Goal: Task Accomplishment & Management: Manage account settings

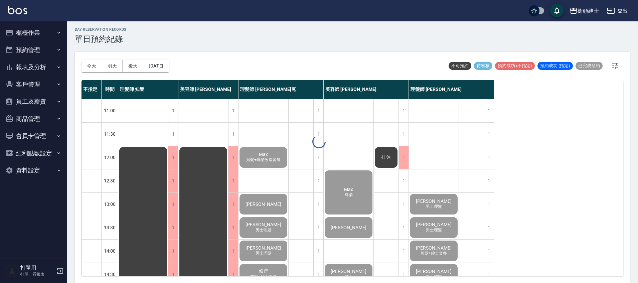
scroll to position [319, 0]
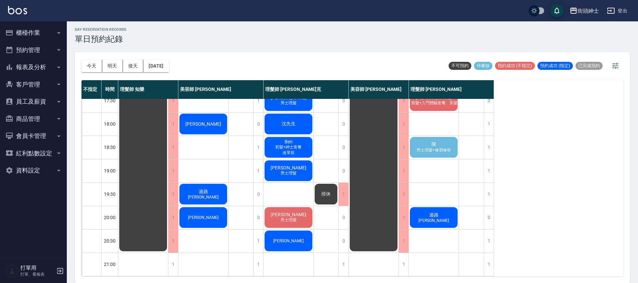
click at [435, 141] on span "陳" at bounding box center [433, 144] width 7 height 6
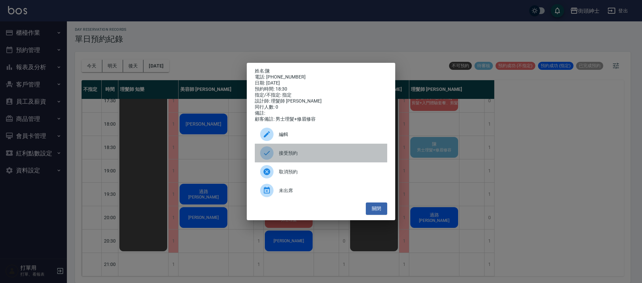
click at [323, 152] on span "接受預約" at bounding box center [330, 153] width 103 height 7
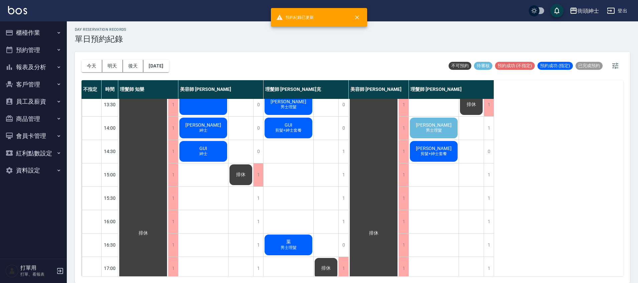
scroll to position [109, 0]
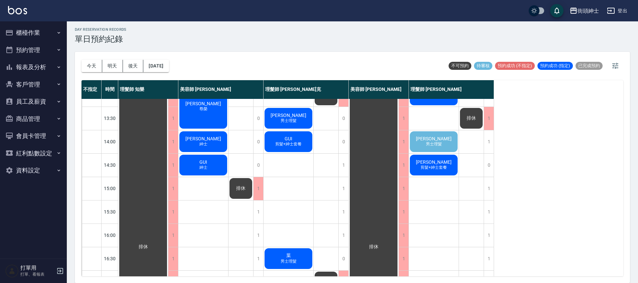
click at [449, 145] on div "Eric 男士理髮" at bounding box center [434, 141] width 50 height 23
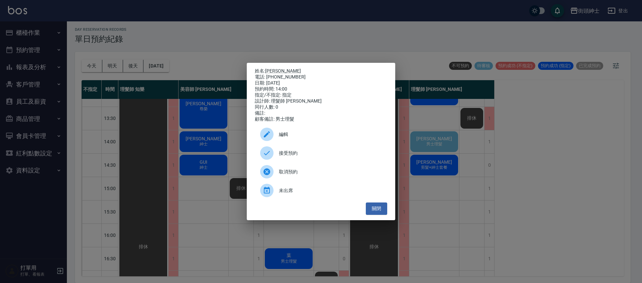
click at [313, 157] on span "接受預約" at bounding box center [330, 153] width 103 height 7
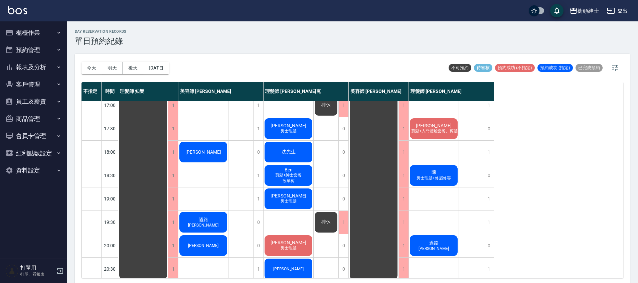
scroll to position [319, 0]
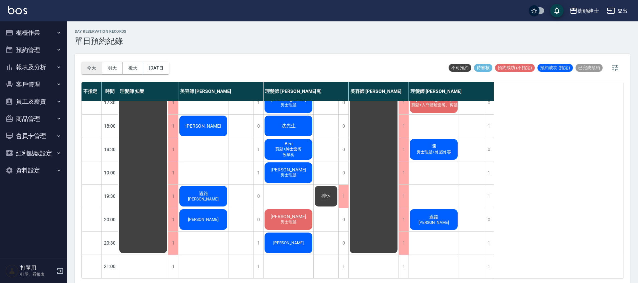
click at [86, 67] on button "今天" at bounding box center [92, 68] width 21 height 12
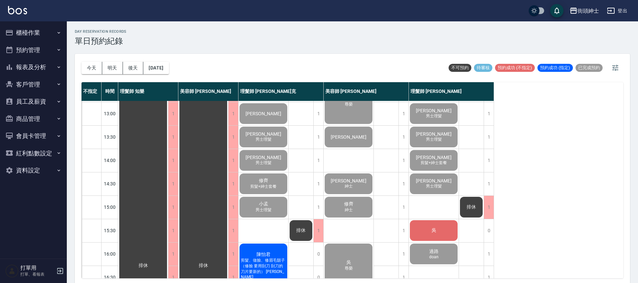
scroll to position [100, 0]
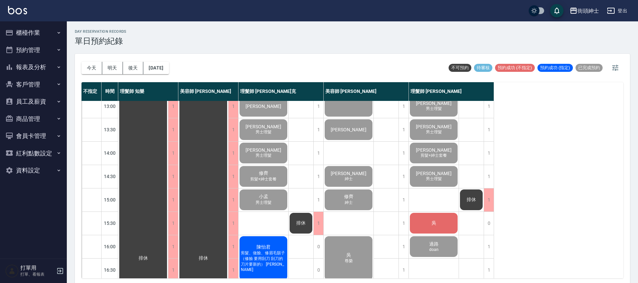
click at [450, 221] on div "吳" at bounding box center [434, 223] width 50 height 23
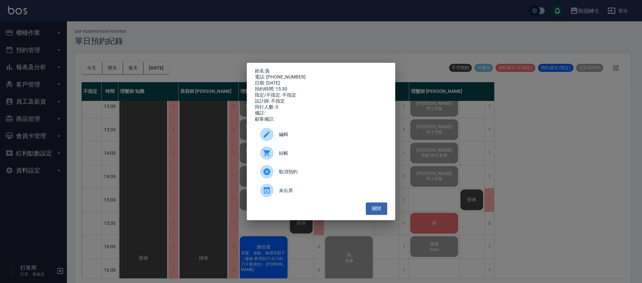
click at [334, 157] on span "結帳" at bounding box center [330, 153] width 103 height 7
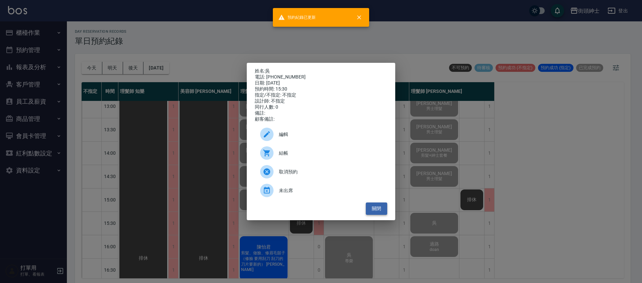
click at [380, 213] on button "關閉" at bounding box center [376, 209] width 21 height 12
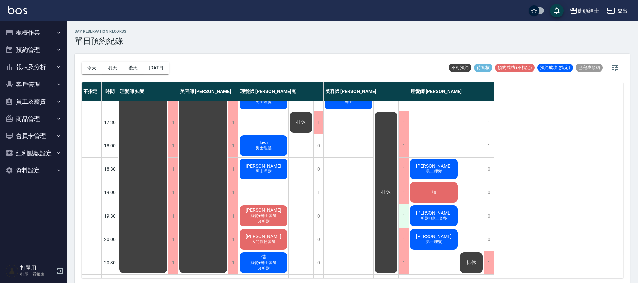
scroll to position [299, 0]
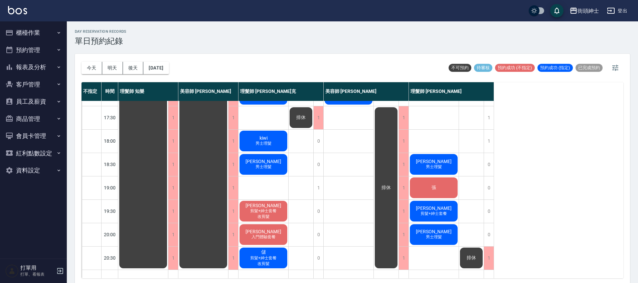
click at [437, 168] on span "男士理髮" at bounding box center [434, 167] width 19 height 6
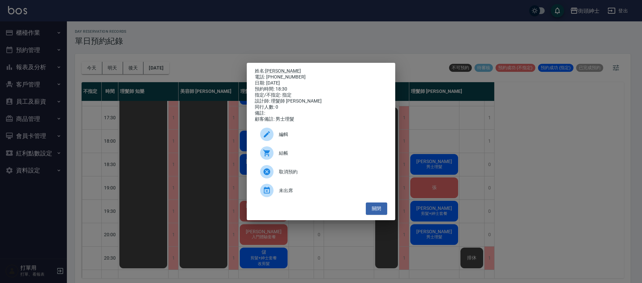
click at [336, 151] on div "結帳" at bounding box center [321, 153] width 132 height 19
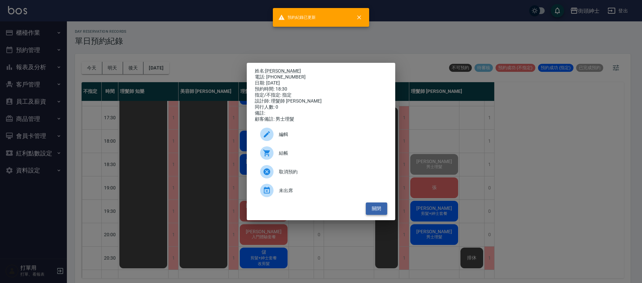
click at [383, 210] on button "關閉" at bounding box center [376, 209] width 21 height 12
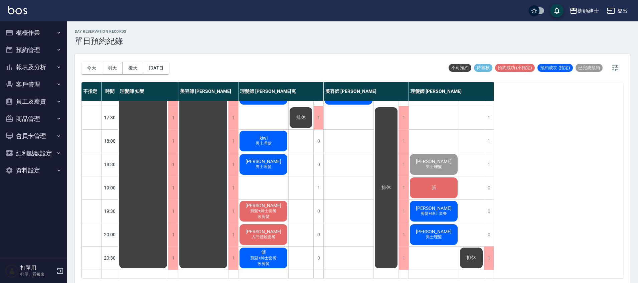
click at [451, 184] on div "張" at bounding box center [434, 187] width 50 height 23
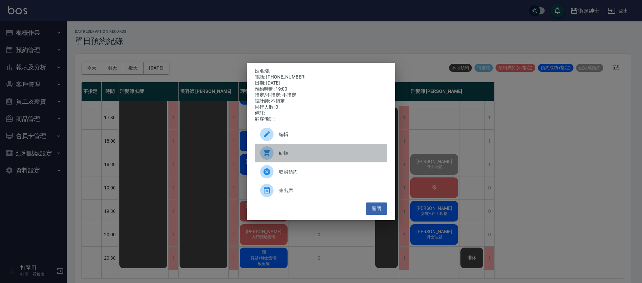
click at [292, 156] on span "結帳" at bounding box center [330, 153] width 103 height 7
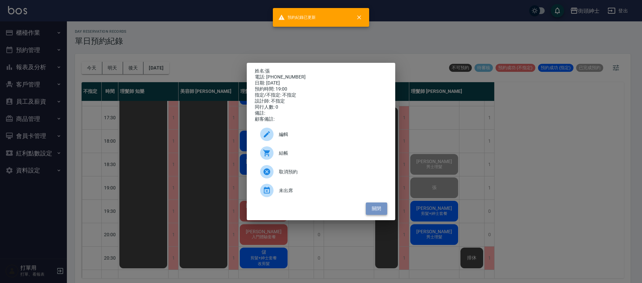
click at [374, 211] on button "關閉" at bounding box center [376, 209] width 21 height 12
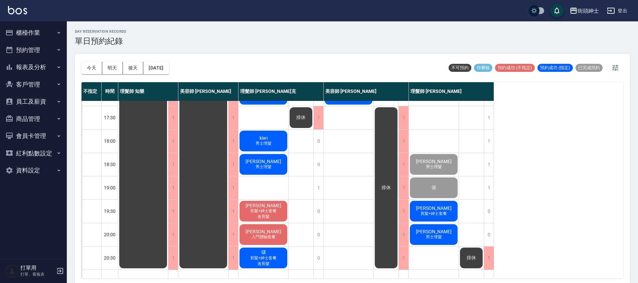
click at [432, 212] on span "剪髮+紳士套餐" at bounding box center [433, 214] width 29 height 6
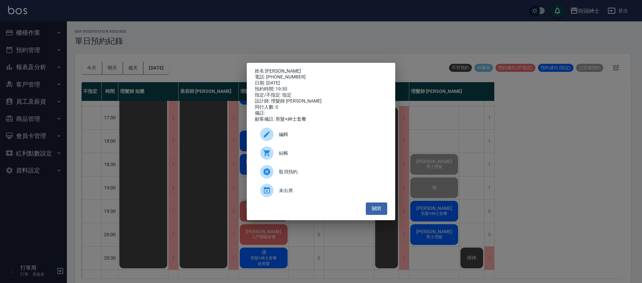
click at [308, 160] on div "結帳" at bounding box center [321, 153] width 132 height 19
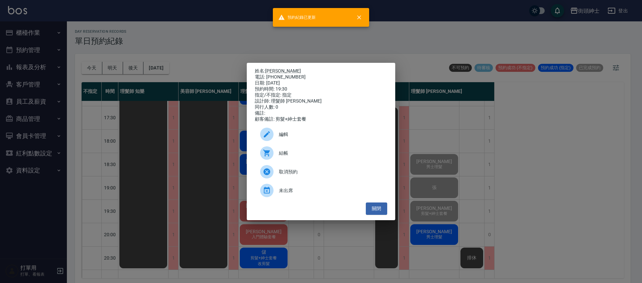
drag, startPoint x: 383, startPoint y: 207, endPoint x: 383, endPoint y: 201, distance: 6.4
click at [384, 207] on button "關閉" at bounding box center [376, 209] width 21 height 12
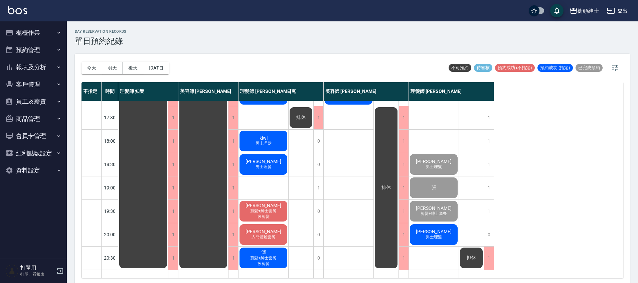
scroll to position [319, 0]
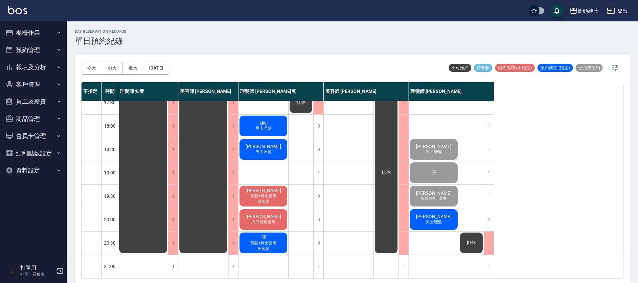
click at [444, 214] on span "Carlo Schmidt" at bounding box center [434, 216] width 38 height 5
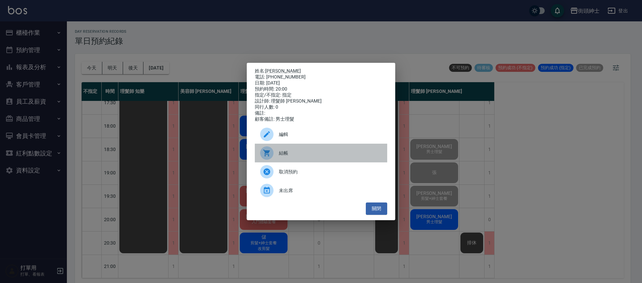
click at [293, 157] on span "結帳" at bounding box center [330, 153] width 103 height 7
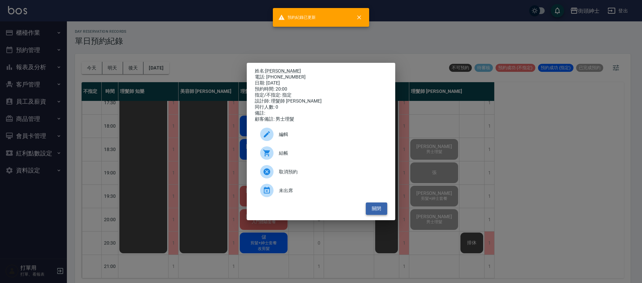
click at [378, 213] on button "關閉" at bounding box center [376, 209] width 21 height 12
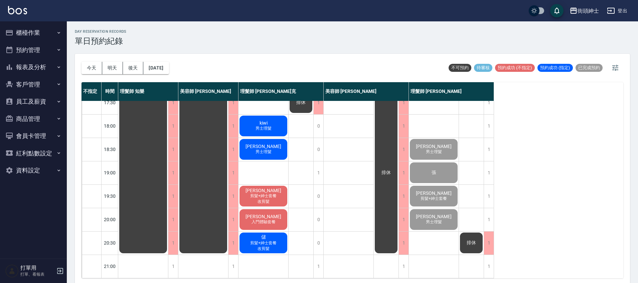
click at [278, 218] on div "Jonathan 入門體驗套餐" at bounding box center [264, 219] width 50 height 23
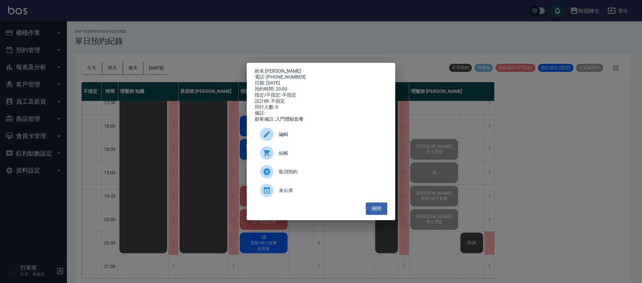
click at [295, 153] on span "結帳" at bounding box center [330, 153] width 103 height 7
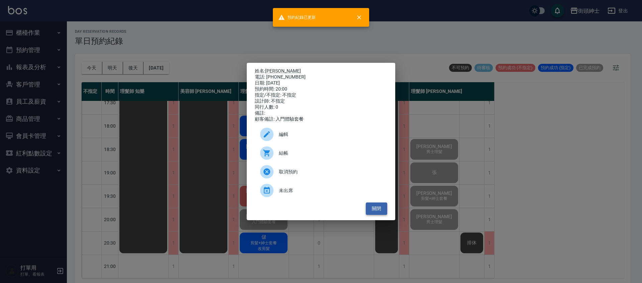
click at [379, 209] on button "關閉" at bounding box center [376, 209] width 21 height 12
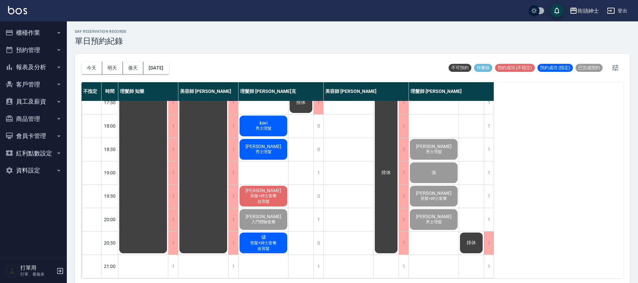
click at [275, 240] on span "剪髮+紳士套餐" at bounding box center [263, 243] width 29 height 6
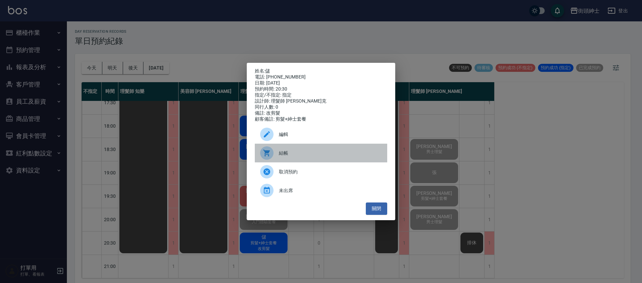
click at [300, 153] on span "結帳" at bounding box center [330, 153] width 103 height 7
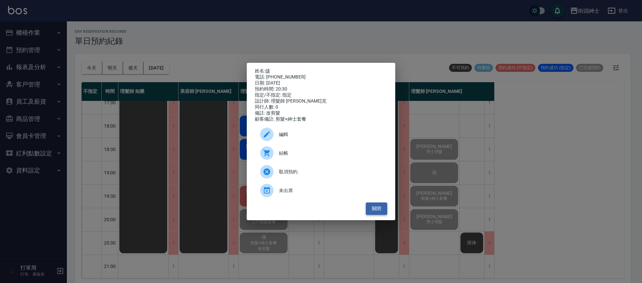
click at [382, 214] on button "關閉" at bounding box center [376, 209] width 21 height 12
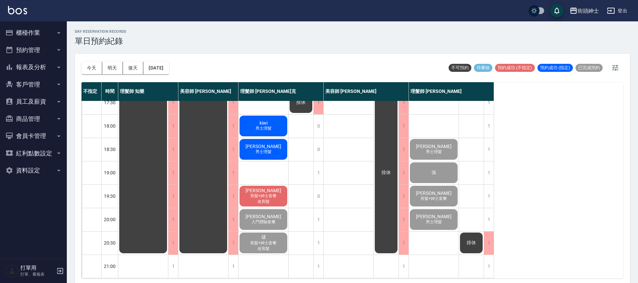
click at [260, 193] on span "剪髮+紳士套餐" at bounding box center [263, 196] width 29 height 6
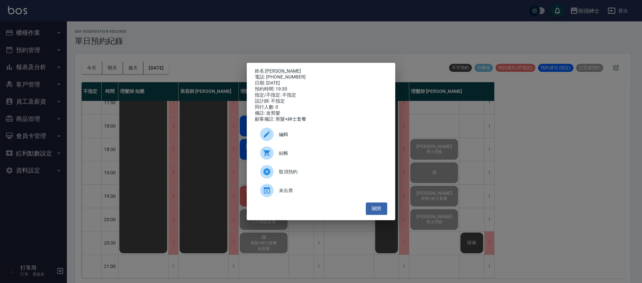
click at [288, 157] on span "結帳" at bounding box center [330, 153] width 103 height 7
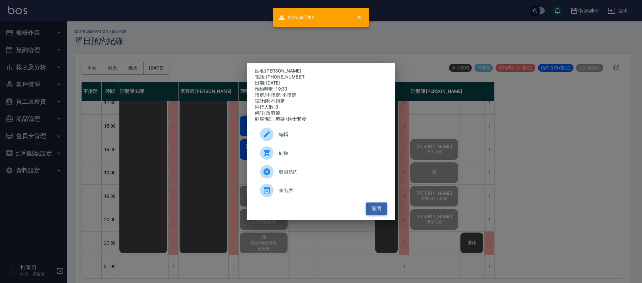
click at [371, 212] on button "關閉" at bounding box center [376, 209] width 21 height 12
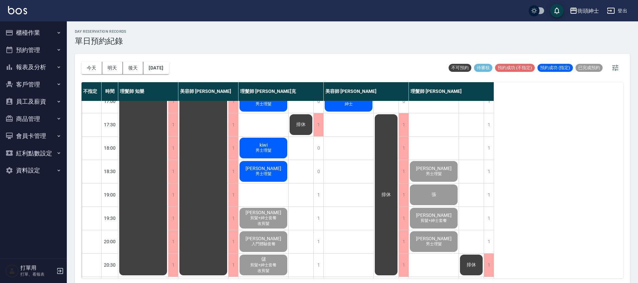
scroll to position [291, 0]
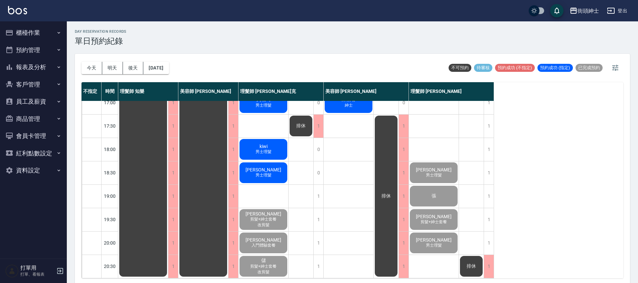
click at [277, 177] on div "徐國豪 男士理髮" at bounding box center [264, 172] width 50 height 23
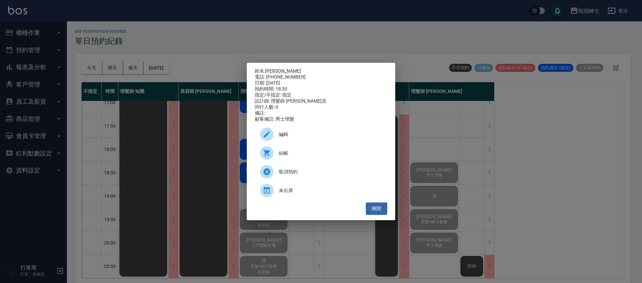
click at [308, 157] on span "結帳" at bounding box center [330, 153] width 103 height 7
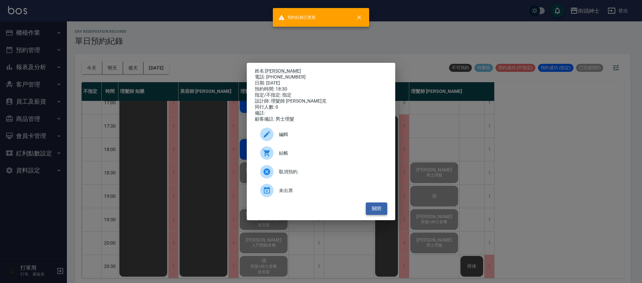
click at [383, 208] on button "關閉" at bounding box center [376, 209] width 21 height 12
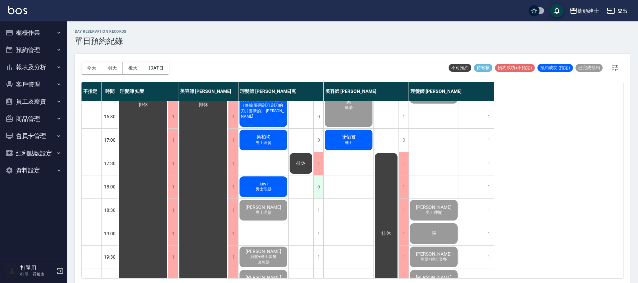
scroll to position [251, 0]
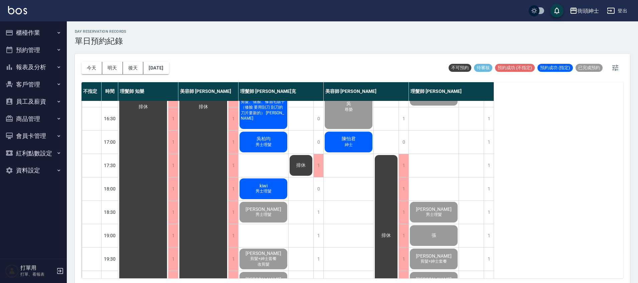
click at [271, 185] on div "kiwi 男士理髮" at bounding box center [264, 188] width 50 height 23
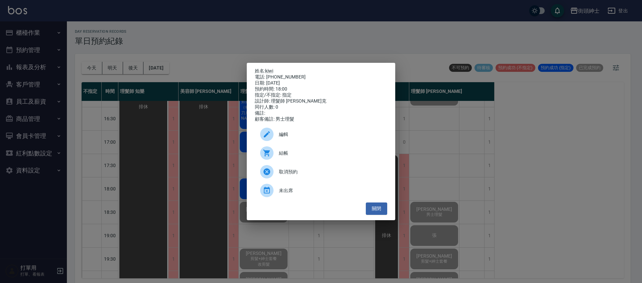
click at [298, 156] on span "結帳" at bounding box center [330, 153] width 103 height 7
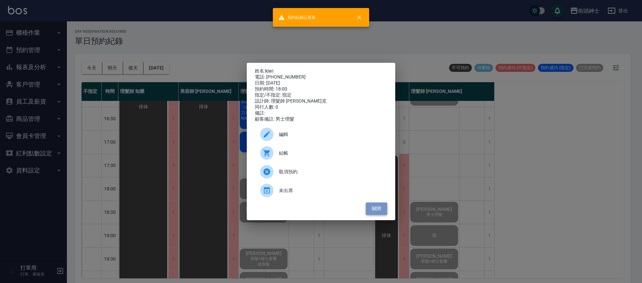
click at [380, 212] on button "關閉" at bounding box center [376, 209] width 21 height 12
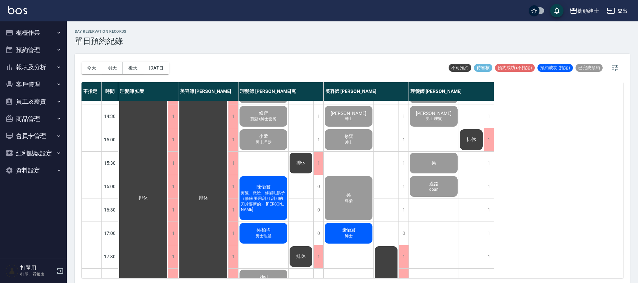
scroll to position [201, 0]
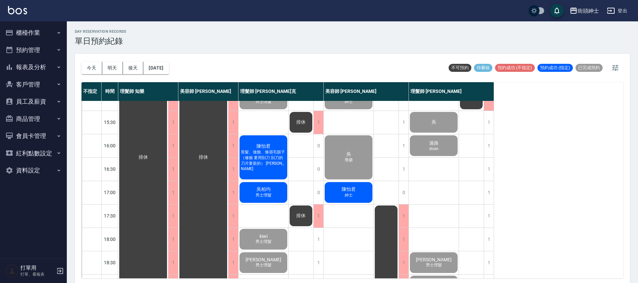
click at [278, 189] on div "吳柏均 男士理髮" at bounding box center [264, 192] width 50 height 23
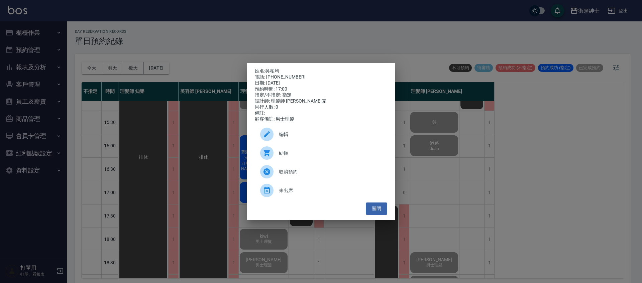
click at [314, 150] on div "結帳" at bounding box center [321, 153] width 132 height 19
click at [384, 209] on button "關閉" at bounding box center [376, 209] width 21 height 12
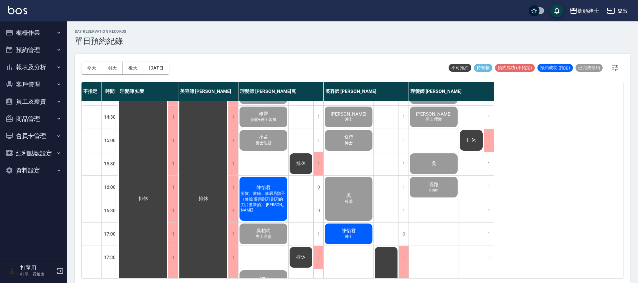
scroll to position [227, 0]
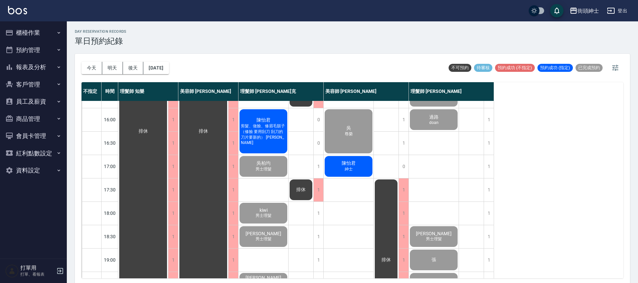
click at [268, 130] on span "剪髮、做臉、修眉毛鬍子（修臉 要用刮刀 刮刀的刀片要新的） 陳彥豪" at bounding box center [264, 134] width 48 height 22
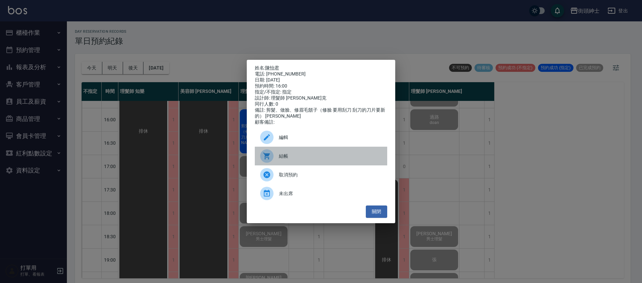
click at [305, 153] on div "結帳" at bounding box center [321, 156] width 132 height 19
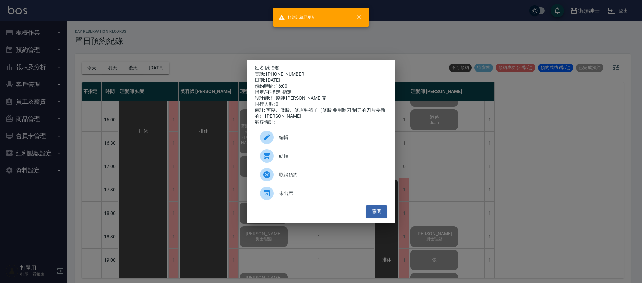
click at [139, 85] on div "姓名: 陳怡君 電話: 0934022042 日期: 2025/10/15 預約時間: 16:00 指定/不指定: 指定 設計師: 理髮師 Vic 維克 同行…" at bounding box center [321, 141] width 642 height 283
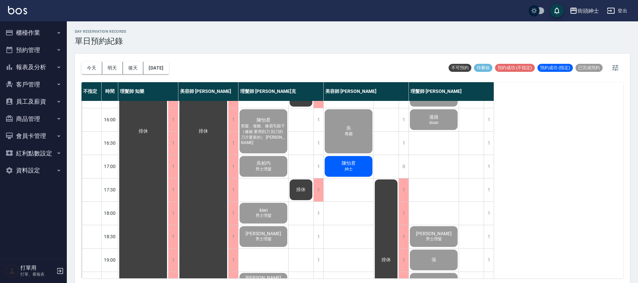
click at [356, 170] on div "陳怡君 紳士" at bounding box center [349, 166] width 50 height 23
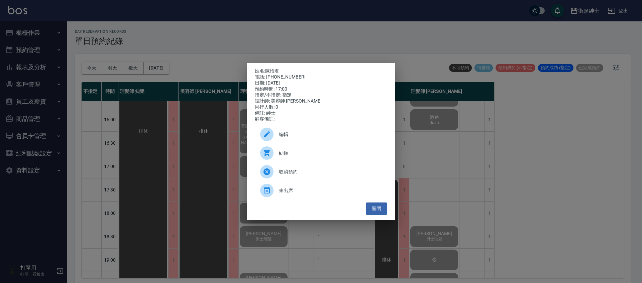
click at [291, 157] on span "結帳" at bounding box center [330, 153] width 103 height 7
click at [145, 51] on div "姓名: 陳怡君 電話: 0934022042 日期: 2025/10/15 預約時間: 17:00 指定/不指定: 指定 設計師: 美容師 小戴 同行人數: …" at bounding box center [321, 141] width 642 height 283
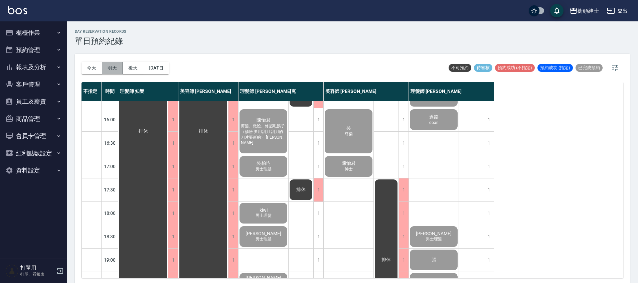
click at [107, 72] on button "明天" at bounding box center [112, 68] width 21 height 12
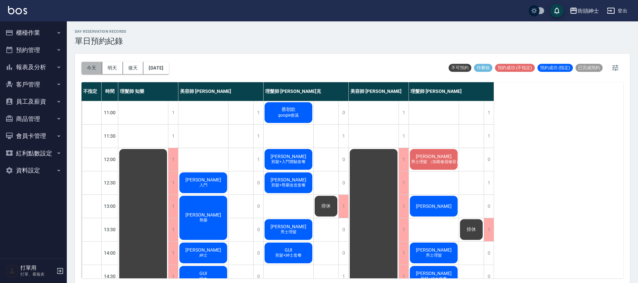
click at [95, 65] on button "今天" at bounding box center [92, 68] width 21 height 12
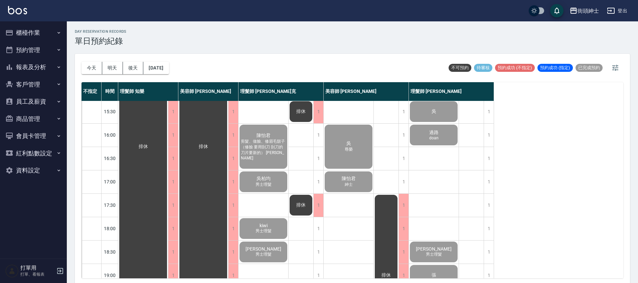
scroll to position [220, 0]
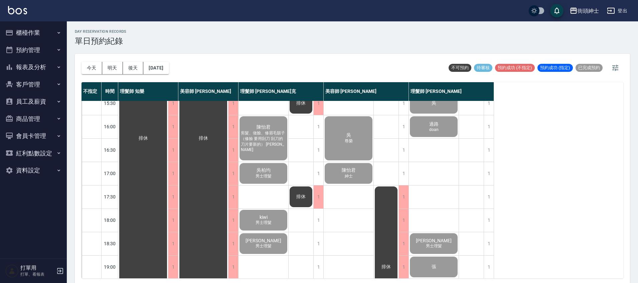
drag, startPoint x: 119, startPoint y: 69, endPoint x: 126, endPoint y: 67, distance: 7.0
click at [119, 69] on button "明天" at bounding box center [112, 68] width 21 height 12
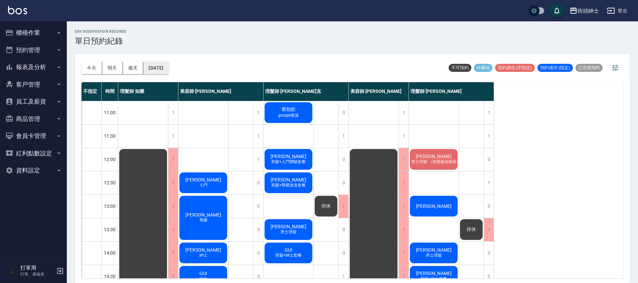
click at [153, 68] on button "2025/10/16" at bounding box center [155, 68] width 25 height 12
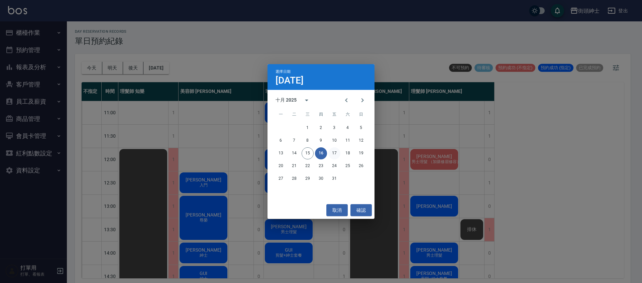
click at [332, 152] on button "17" at bounding box center [334, 153] width 12 height 12
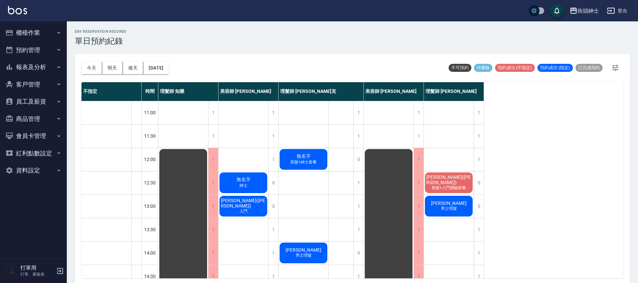
click at [348, 53] on div "day Reservation records 單日預約紀錄 今天 明天 後天 2025/10/17 不可預約 待審核 預約成功 (不指定) 預約成功 (指定…" at bounding box center [353, 153] width 572 height 264
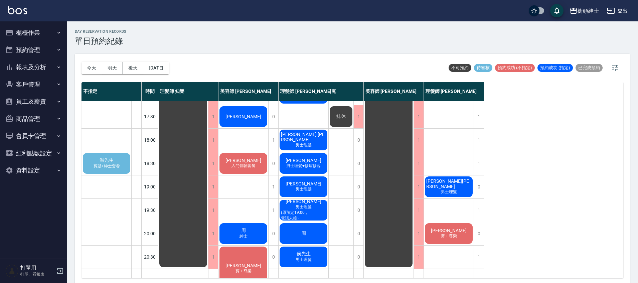
scroll to position [300, 0]
click at [105, 167] on span "剪髮+紳士套餐" at bounding box center [106, 166] width 29 height 6
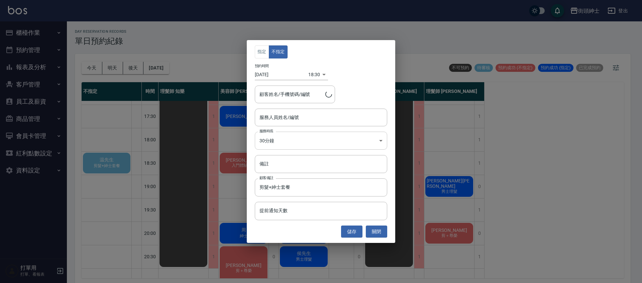
type input "温先生/0901050488"
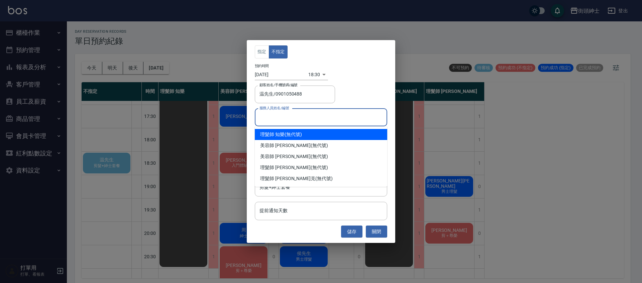
click at [316, 116] on input "服務人員姓名/編號" at bounding box center [321, 118] width 126 height 12
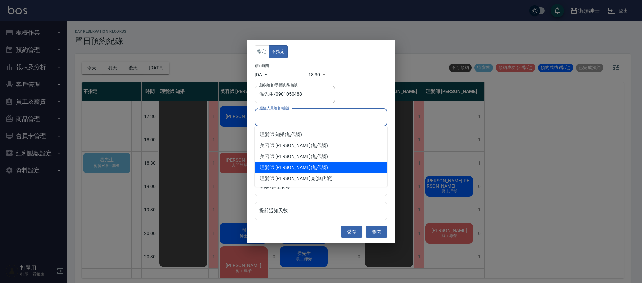
click at [296, 167] on div "理髮師 eric (無代號)" at bounding box center [321, 167] width 132 height 11
type input "理髮師 eric(無代號)"
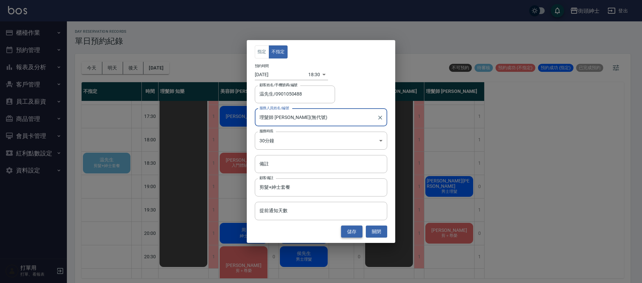
click at [356, 230] on button "儲存" at bounding box center [351, 232] width 21 height 12
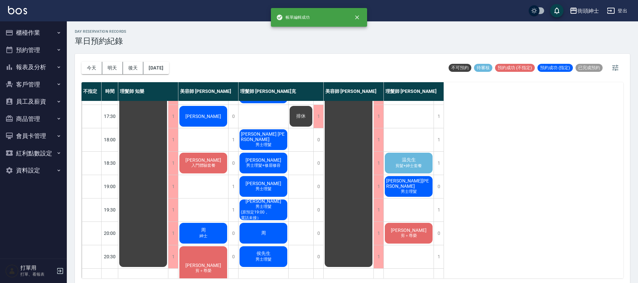
click at [415, 167] on span "剪髮+紳士套餐" at bounding box center [408, 166] width 29 height 6
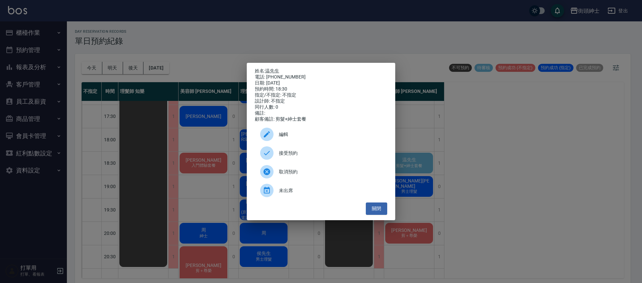
drag, startPoint x: 288, startPoint y: 152, endPoint x: 295, endPoint y: 151, distance: 7.7
click at [288, 152] on div "接受預約" at bounding box center [321, 153] width 132 height 19
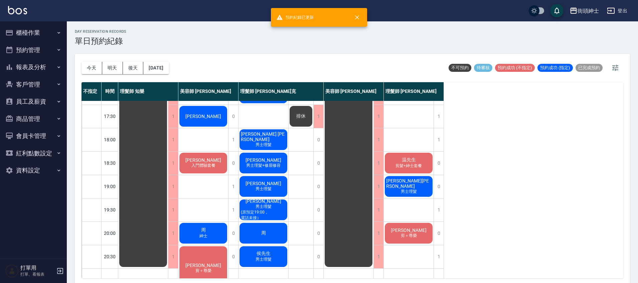
click at [406, 163] on span "剪髮+紳士套餐" at bounding box center [408, 166] width 29 height 6
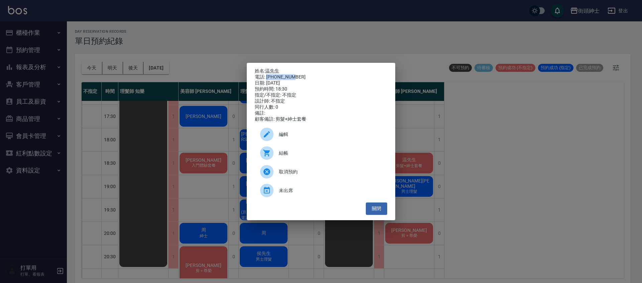
drag, startPoint x: 267, startPoint y: 75, endPoint x: 302, endPoint y: 75, distance: 35.1
click at [302, 75] on div "電話: 0901050488" at bounding box center [321, 77] width 132 height 6
copy div "0901050488"
click at [198, 151] on div "姓名: 温先生 電話: 0901050488 日期: 2025/10/17 預約時間: 18:30 指定/不指定: 不指定 設計師: 不指定 同行人數: 0 …" at bounding box center [321, 141] width 642 height 283
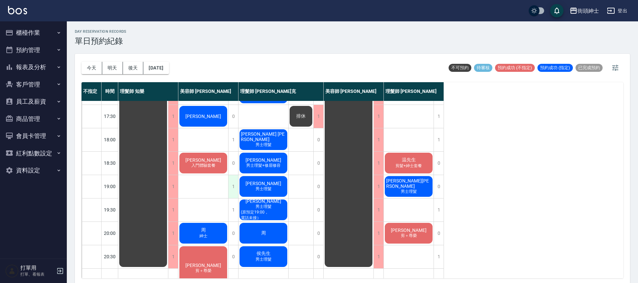
click at [234, 187] on div "1" at bounding box center [233, 186] width 10 height 23
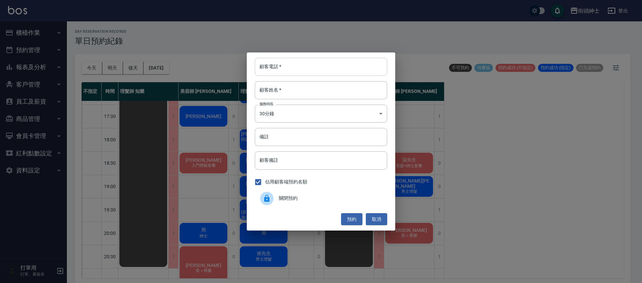
click at [321, 65] on input "顧客電話   *" at bounding box center [321, 67] width 132 height 18
paste input "0901050488"
type input "0901050488"
click at [284, 91] on input "顧客姓名   *" at bounding box center [321, 90] width 132 height 18
click at [286, 137] on input "備註" at bounding box center [321, 137] width 132 height 18
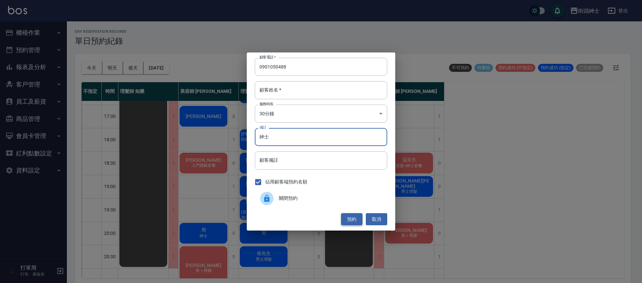
type input "紳士"
click at [355, 218] on button "預約" at bounding box center [351, 219] width 21 height 12
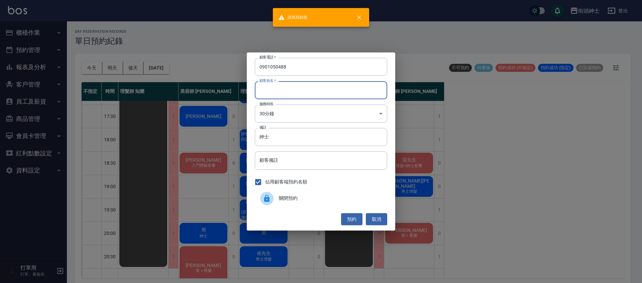
drag, startPoint x: 297, startPoint y: 84, endPoint x: 302, endPoint y: 93, distance: 9.7
click at [297, 85] on input "顧客姓名   *" at bounding box center [321, 90] width 132 height 18
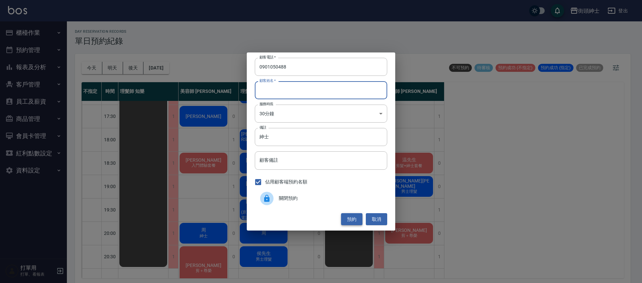
click at [347, 217] on button "預約" at bounding box center [351, 219] width 21 height 12
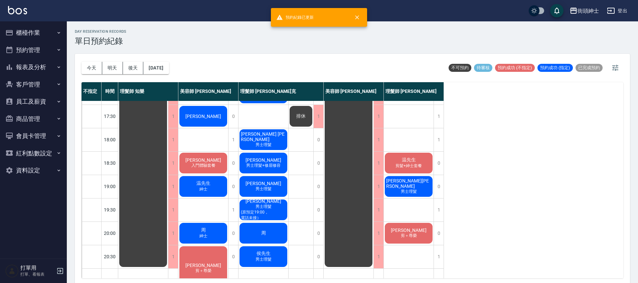
click at [213, 188] on div "温先生 紳士" at bounding box center [203, 186] width 50 height 23
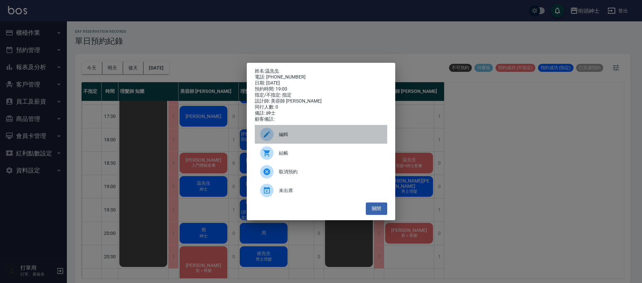
click at [292, 133] on div "編輯" at bounding box center [321, 134] width 132 height 19
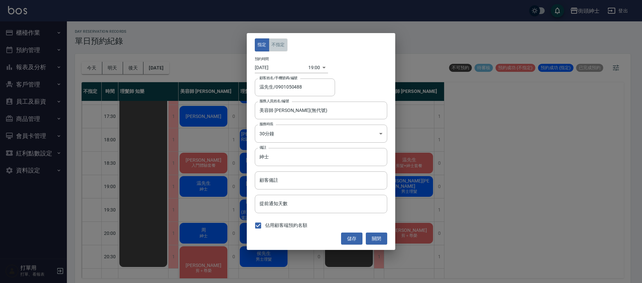
click at [282, 48] on button "不指定" at bounding box center [278, 44] width 19 height 13
click at [357, 237] on button "儲存" at bounding box center [351, 239] width 21 height 12
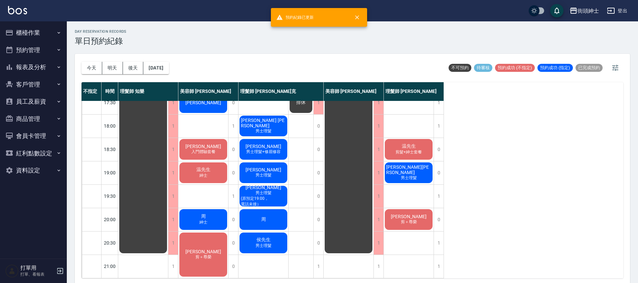
scroll to position [319, 0]
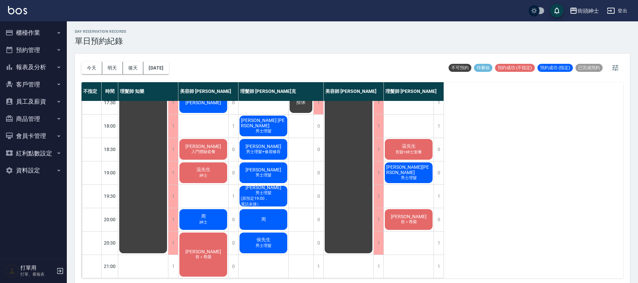
click at [252, 212] on div "周" at bounding box center [264, 219] width 50 height 23
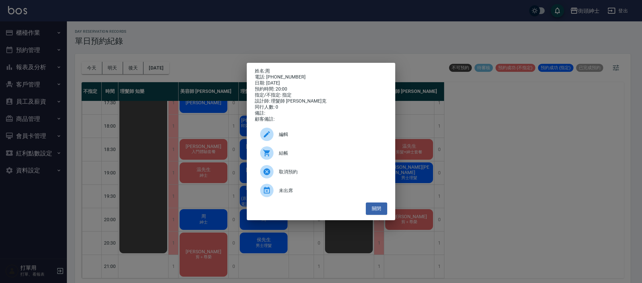
drag, startPoint x: 196, startPoint y: 175, endPoint x: 198, endPoint y: 220, distance: 44.5
click at [196, 175] on div "姓名: 周 電話: 0905815634 日期: 2025/10/17 預約時間: 20:00 指定/不指定: 指定 設計師: 理髮師 Vic 維克 同行人數…" at bounding box center [321, 141] width 642 height 283
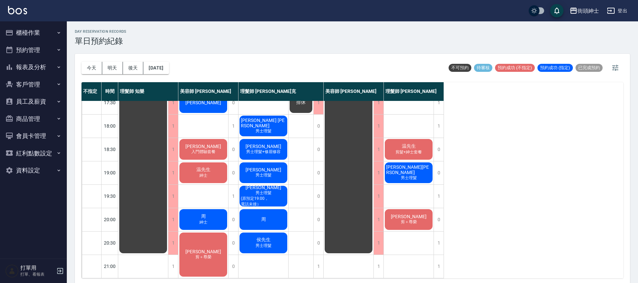
click at [199, 213] on div "周 紳士" at bounding box center [203, 219] width 50 height 23
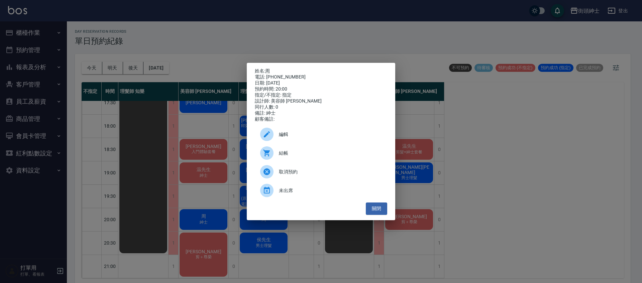
click at [204, 201] on div "姓名: 周 電話: 0905815634 日期: 2025/10/17 預約時間: 20:00 指定/不指定: 指定 設計師: 美容師 Cherry 同行人數…" at bounding box center [321, 141] width 642 height 283
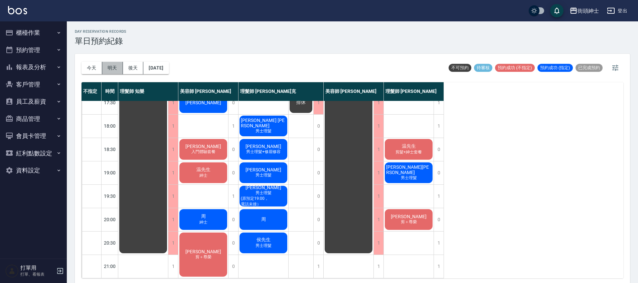
click at [110, 66] on button "明天" at bounding box center [112, 68] width 21 height 12
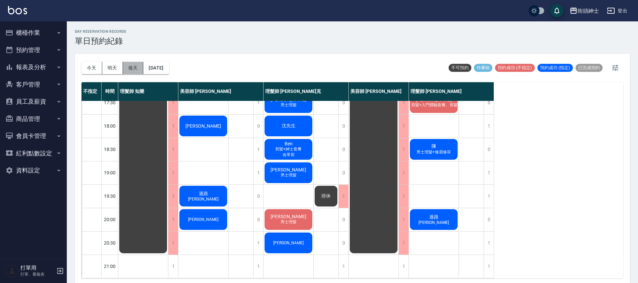
click at [135, 66] on button "後天" at bounding box center [133, 68] width 21 height 12
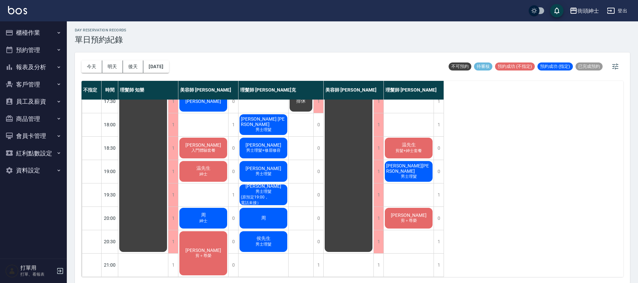
scroll to position [2, 0]
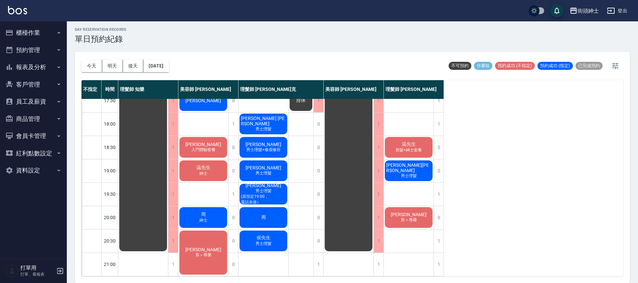
click at [269, 211] on div "周" at bounding box center [264, 217] width 50 height 23
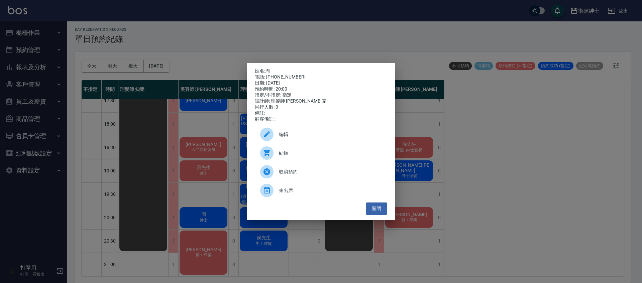
drag, startPoint x: 233, startPoint y: 202, endPoint x: 233, endPoint y: 206, distance: 3.7
click at [233, 203] on div "姓名: 周 電話: 0905815634 日期: 2025/10/17 預約時間: 20:00 指定/不指定: 指定 設計師: 理髮師 Vic 維克 同行人數…" at bounding box center [321, 141] width 642 height 283
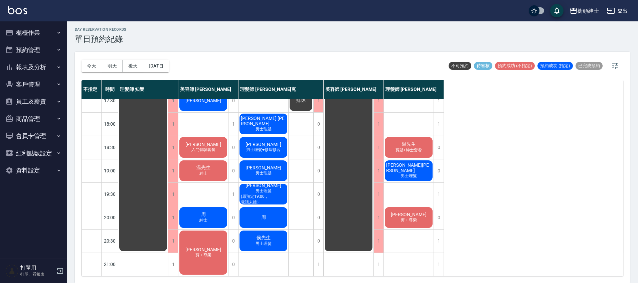
click at [219, 212] on div "周 紳士" at bounding box center [203, 217] width 50 height 23
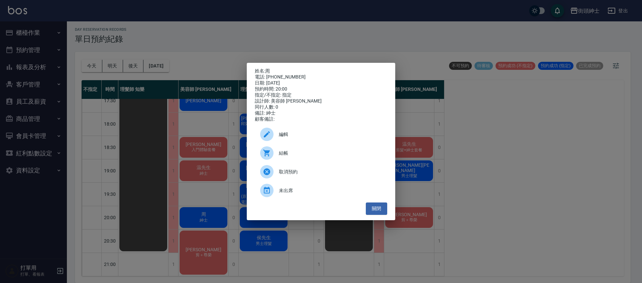
click at [220, 191] on div "姓名: 周 電話: 0905815634 日期: 2025/10/17 預約時間: 20:00 指定/不指定: 指定 設計師: 美容師 Cherry 同行人數…" at bounding box center [321, 141] width 642 height 283
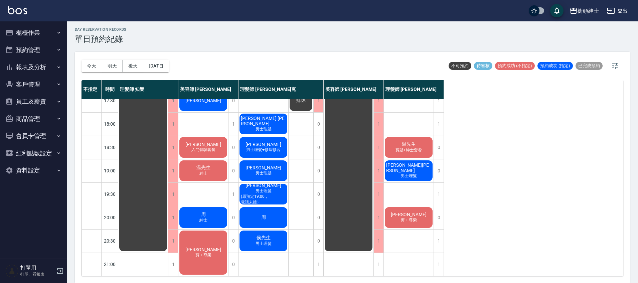
scroll to position [319, 0]
click at [264, 215] on span "周" at bounding box center [263, 218] width 7 height 6
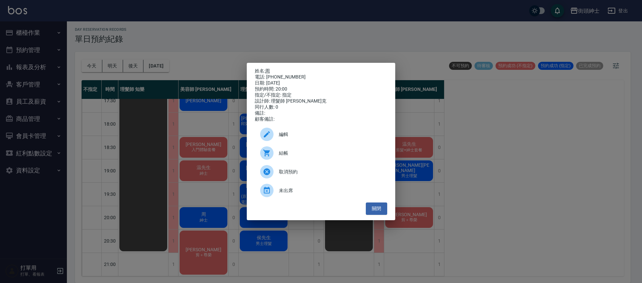
click at [267, 68] on p "姓名: 周" at bounding box center [321, 71] width 132 height 6
click at [271, 69] on p "姓名: 周" at bounding box center [321, 71] width 132 height 6
click at [269, 69] on link "周" at bounding box center [267, 70] width 5 height 5
click at [176, 146] on div "姓名: 周 電話: 0905815634 日期: 2025/10/17 預約時間: 20:00 指定/不指定: 指定 設計師: 理髮師 Vic 維克 同行人數…" at bounding box center [321, 141] width 642 height 283
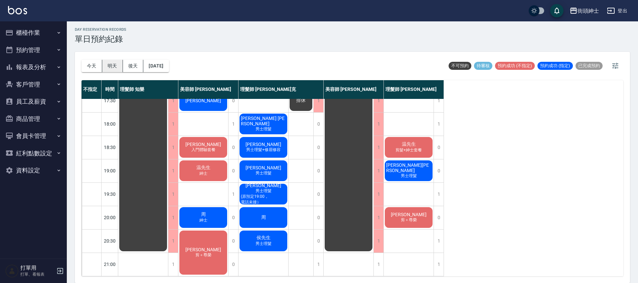
click at [113, 67] on button "明天" at bounding box center [112, 66] width 21 height 12
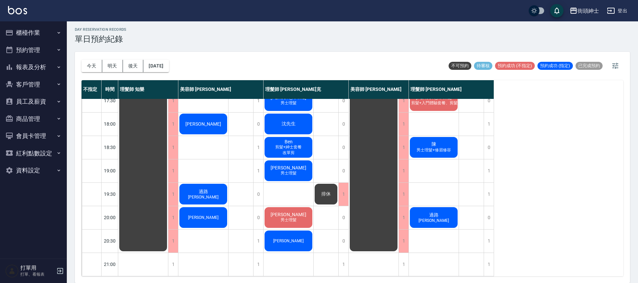
click at [132, 69] on button "後天" at bounding box center [133, 66] width 21 height 12
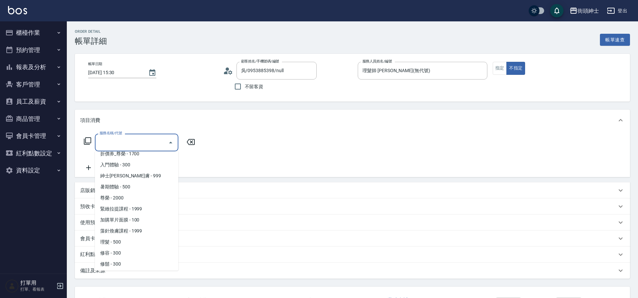
scroll to position [51, 0]
click at [122, 239] on span "理髮 - 500" at bounding box center [137, 240] width 84 height 11
type input "理髮(A02)"
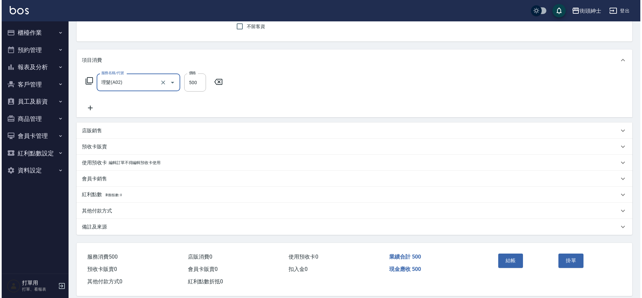
scroll to position [69, 0]
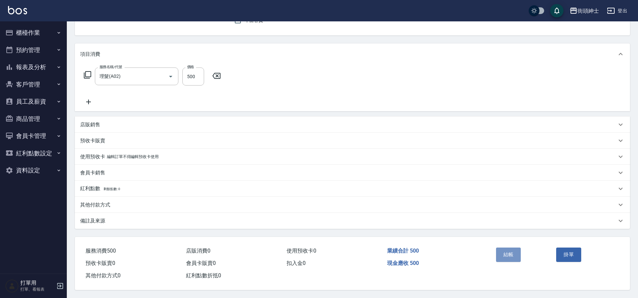
click at [510, 252] on button "結帳" at bounding box center [508, 255] width 25 height 14
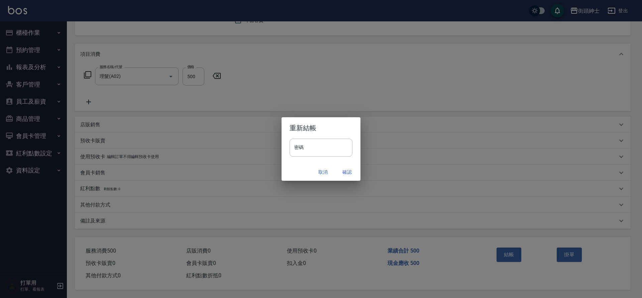
click at [347, 170] on button "確認" at bounding box center [346, 172] width 21 height 12
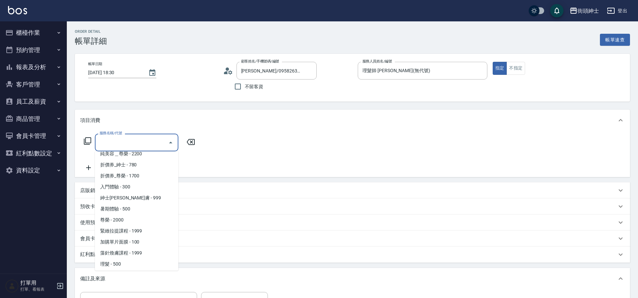
scroll to position [51, 0]
drag, startPoint x: 0, startPoint y: 0, endPoint x: 126, endPoint y: 242, distance: 272.4
click at [126, 242] on span "理髮 - 500" at bounding box center [137, 240] width 84 height 11
type input "理髮(A02)"
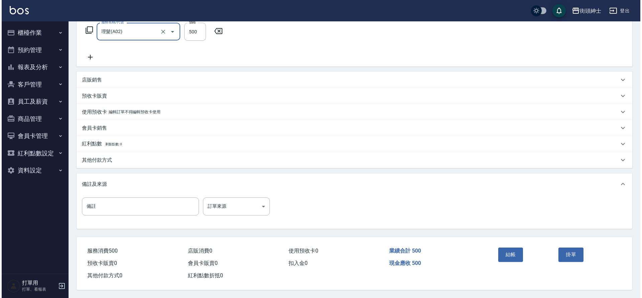
scroll to position [114, 0]
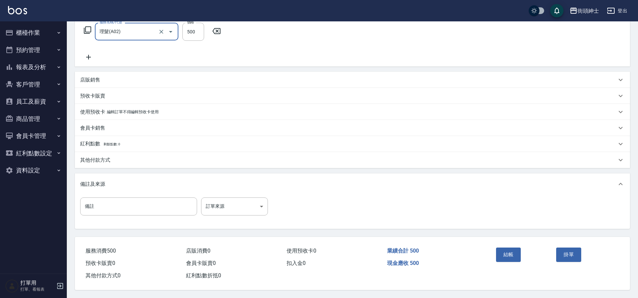
click at [514, 254] on button "結帳" at bounding box center [508, 255] width 25 height 14
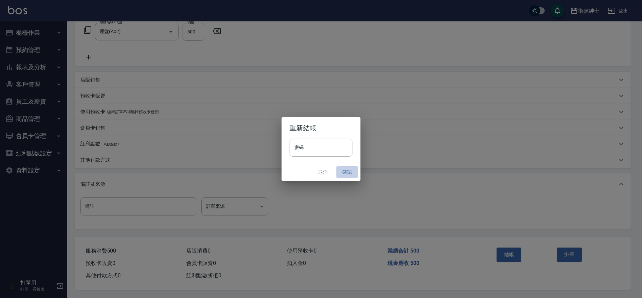
click at [348, 170] on button "確認" at bounding box center [346, 172] width 21 height 12
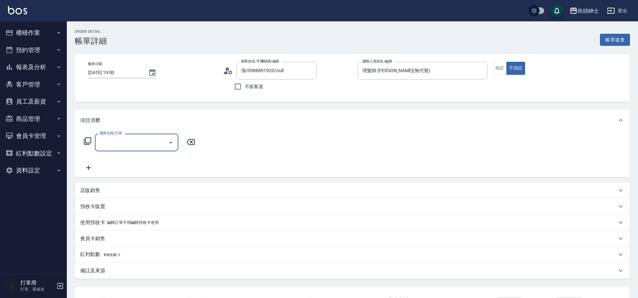
click at [163, 143] on input "服務名稱/代號" at bounding box center [132, 143] width 68 height 12
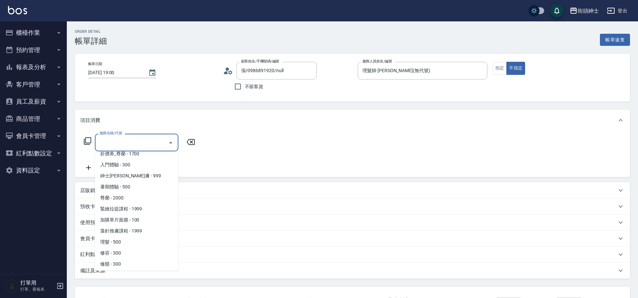
scroll to position [51, 0]
click at [123, 241] on span "理髮 - 500" at bounding box center [137, 240] width 84 height 11
type input "理髮(A02)"
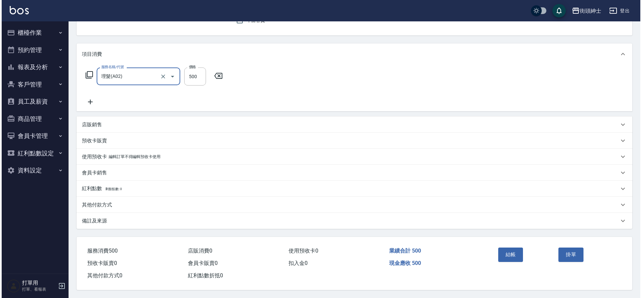
scroll to position [69, 0]
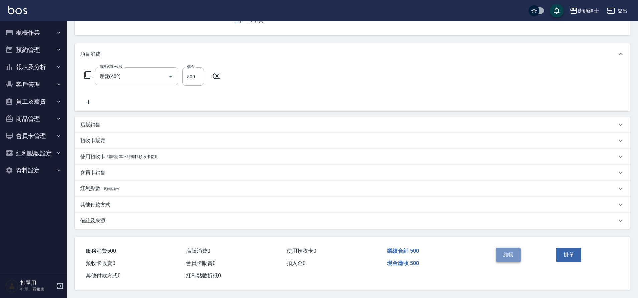
drag, startPoint x: 0, startPoint y: 0, endPoint x: 515, endPoint y: 250, distance: 572.7
click at [515, 250] on button "結帳" at bounding box center [508, 255] width 25 height 14
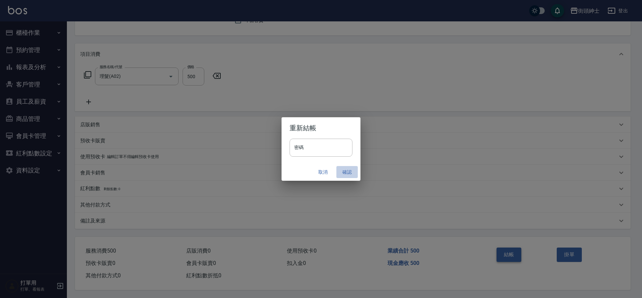
click at [346, 172] on button "確認" at bounding box center [346, 172] width 21 height 12
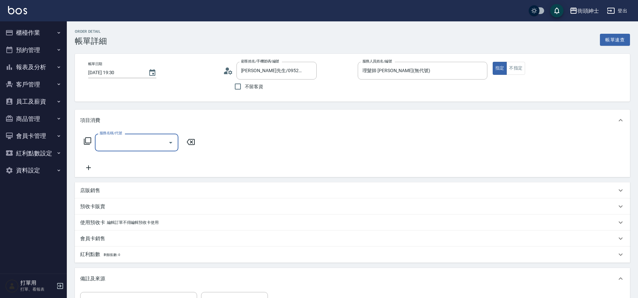
click at [166, 138] on div at bounding box center [170, 143] width 10 height 18
click at [169, 144] on icon "Open" at bounding box center [171, 143] width 8 height 8
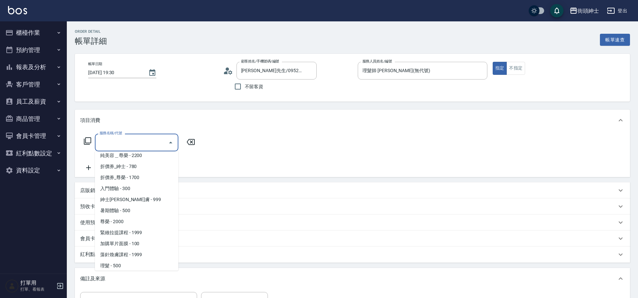
scroll to position [51, 0]
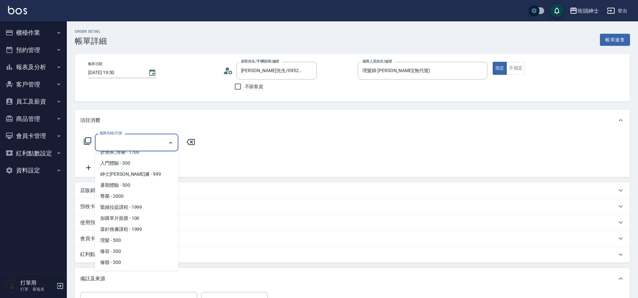
click at [129, 241] on span "理髮 - 500" at bounding box center [137, 240] width 84 height 11
type input "理髮(A02)"
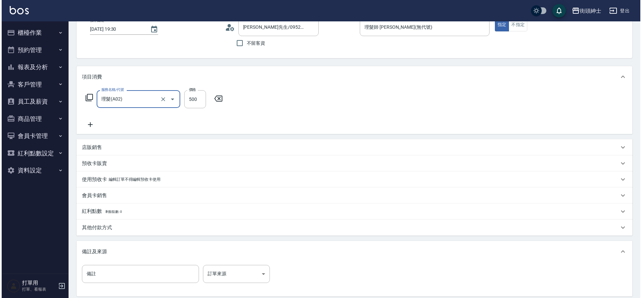
scroll to position [114, 0]
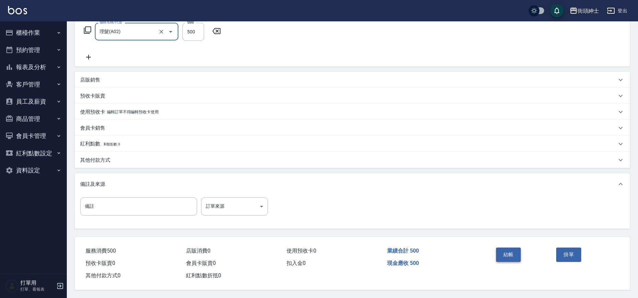
drag, startPoint x: 0, startPoint y: 0, endPoint x: 503, endPoint y: 247, distance: 560.7
click at [503, 248] on button "結帳" at bounding box center [508, 255] width 25 height 14
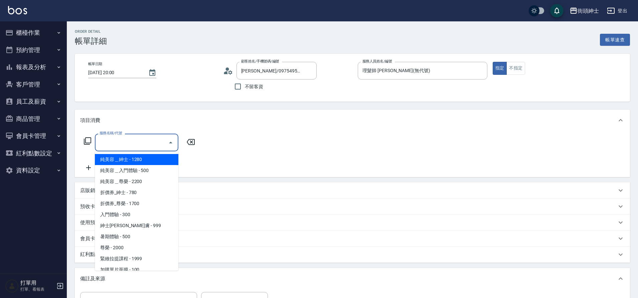
type input "Carlo Schmidt/0975495895/null"
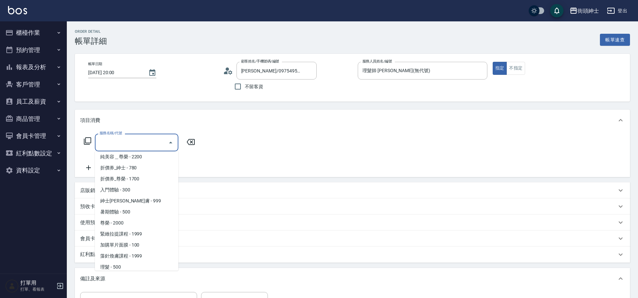
scroll to position [51, 0]
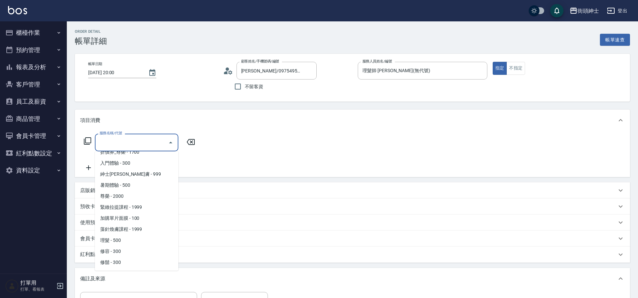
click at [124, 240] on span "理髮 - 500" at bounding box center [137, 240] width 84 height 11
type input "理髮(A02)"
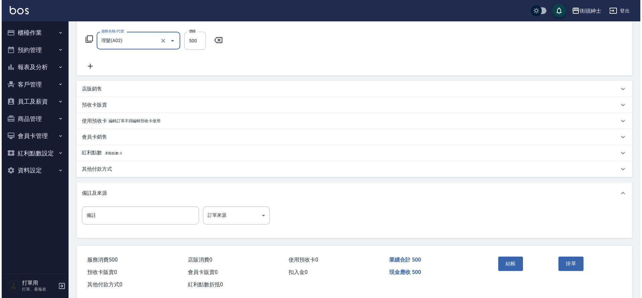
scroll to position [110, 0]
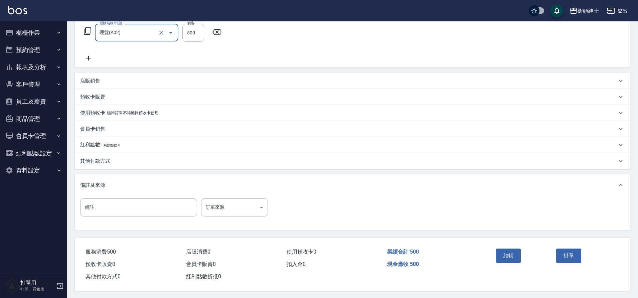
click at [514, 252] on button "結帳" at bounding box center [508, 256] width 25 height 14
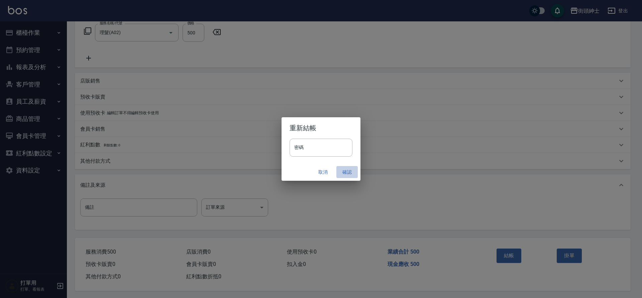
drag, startPoint x: 0, startPoint y: 0, endPoint x: 346, endPoint y: 172, distance: 386.5
click at [346, 172] on button "確認" at bounding box center [346, 172] width 21 height 12
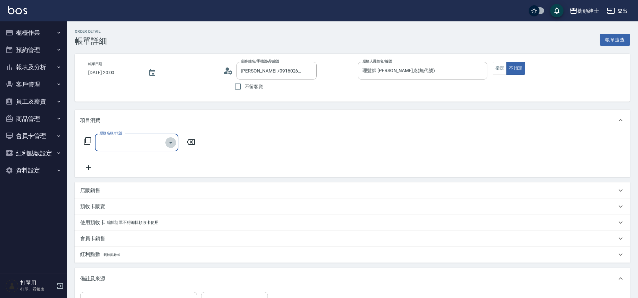
click at [171, 141] on icon "Open" at bounding box center [171, 143] width 8 height 8
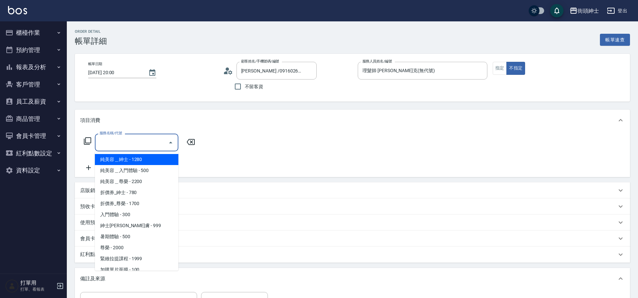
scroll to position [51, 0]
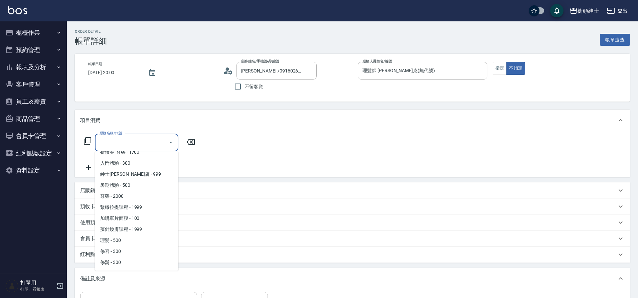
click at [132, 239] on span "理髮 - 500" at bounding box center [137, 240] width 84 height 11
type input "理髮(A02)"
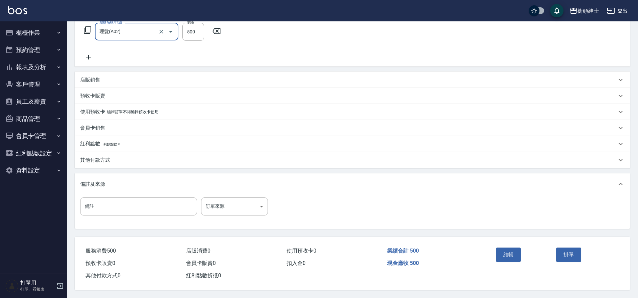
scroll to position [114, 0]
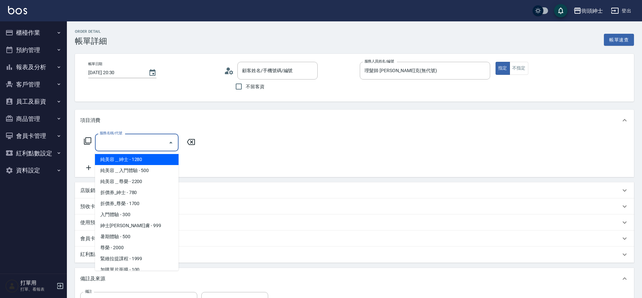
type input "儲/0936327958/null"
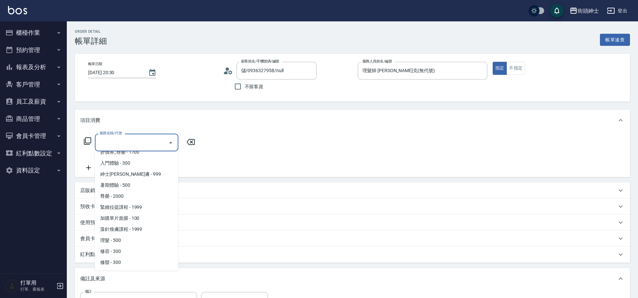
click at [125, 239] on span "理髮 - 500" at bounding box center [137, 240] width 84 height 11
type input "理髮(A02)"
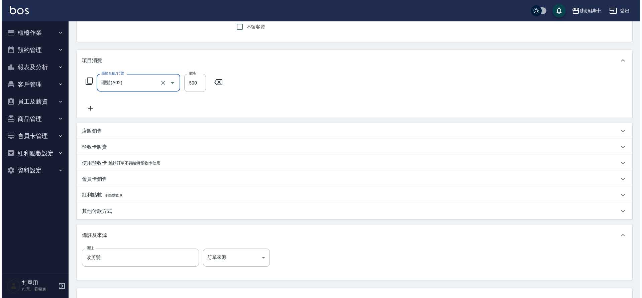
scroll to position [114, 0]
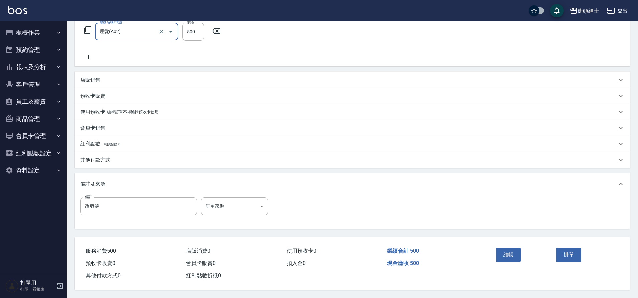
click at [507, 255] on button "結帳" at bounding box center [508, 255] width 25 height 14
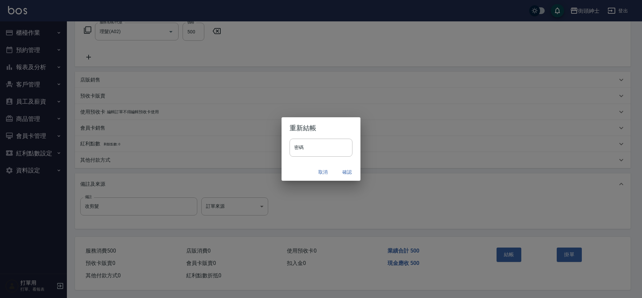
click at [347, 170] on button "確認" at bounding box center [346, 172] width 21 height 12
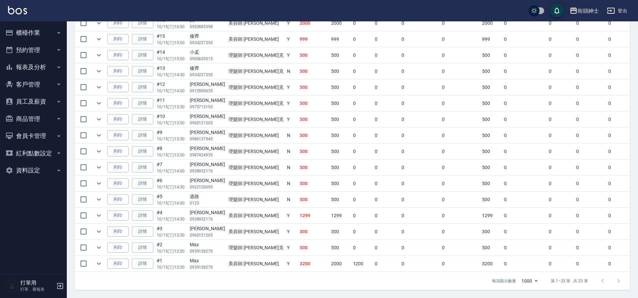
scroll to position [303, 0]
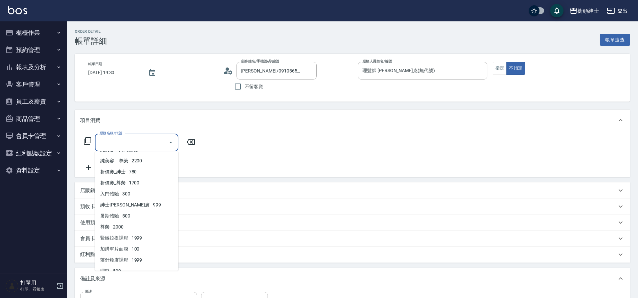
scroll to position [51, 0]
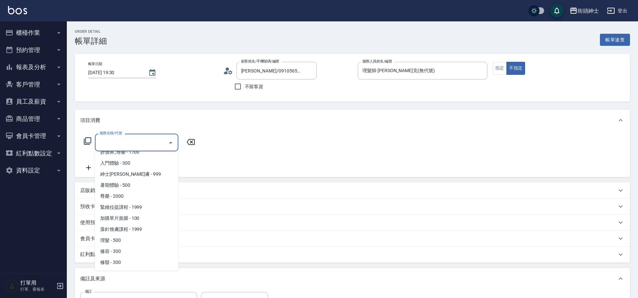
click at [128, 240] on span "理髮 - 500" at bounding box center [137, 240] width 84 height 11
type input "理髮(A02)"
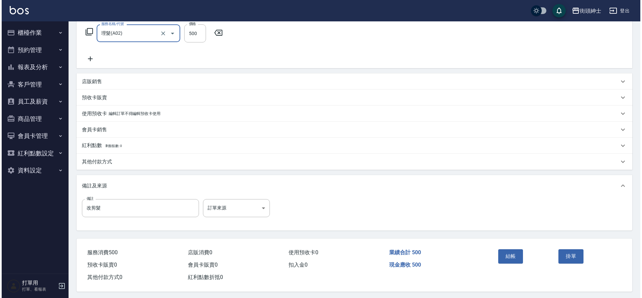
scroll to position [114, 0]
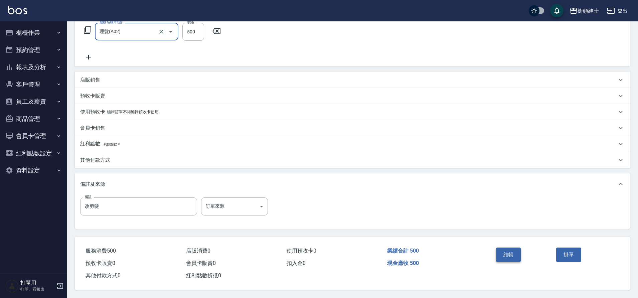
drag, startPoint x: 0, startPoint y: 0, endPoint x: 510, endPoint y: 253, distance: 569.5
click at [510, 253] on button "結帳" at bounding box center [508, 255] width 25 height 14
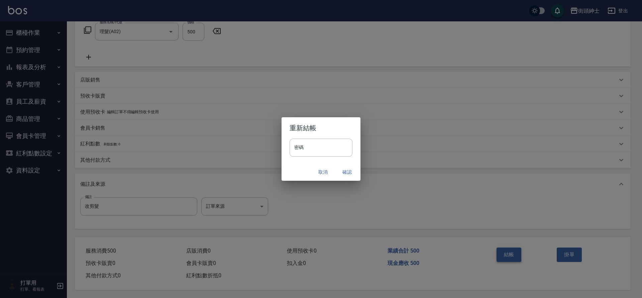
click at [347, 171] on button "確認" at bounding box center [346, 172] width 21 height 12
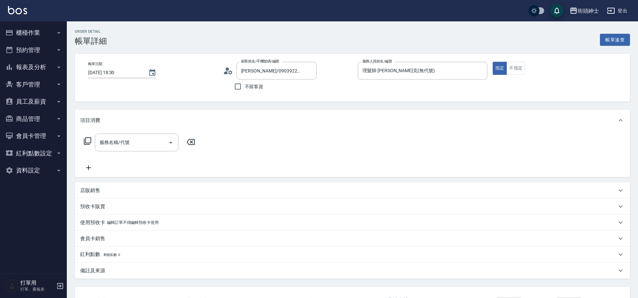
click at [168, 143] on icon "Open" at bounding box center [171, 143] width 8 height 8
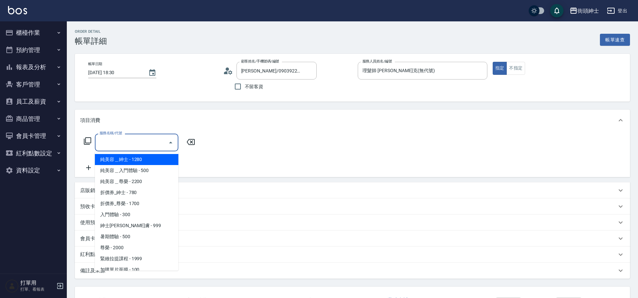
scroll to position [51, 0]
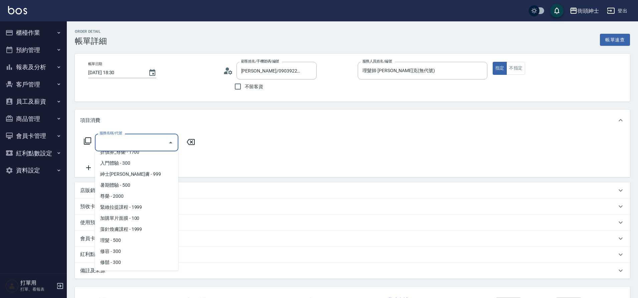
click at [130, 242] on span "理髮 - 500" at bounding box center [137, 240] width 84 height 11
type input "理髮(A02)"
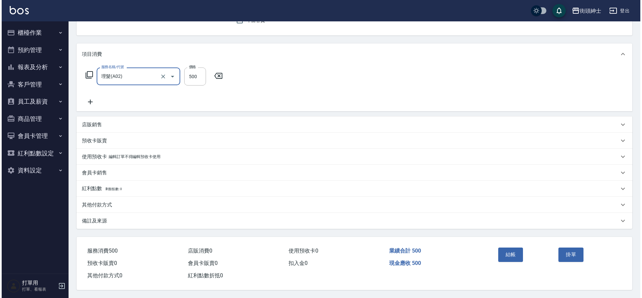
scroll to position [69, 0]
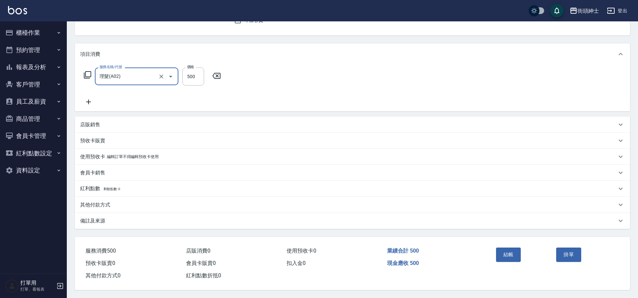
click at [504, 249] on button "結帳" at bounding box center [508, 255] width 25 height 14
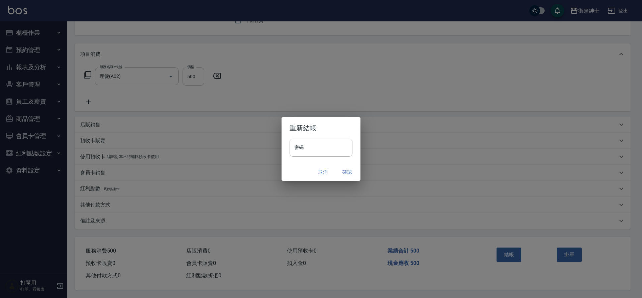
click at [346, 171] on button "確認" at bounding box center [346, 172] width 21 height 12
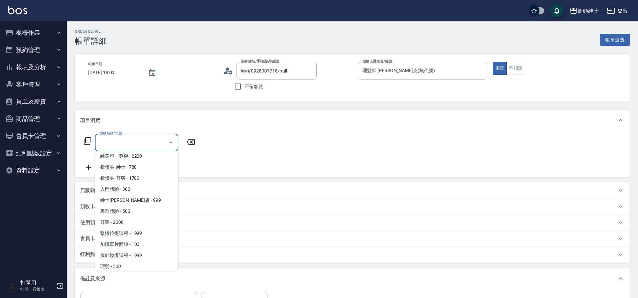
scroll to position [51, 0]
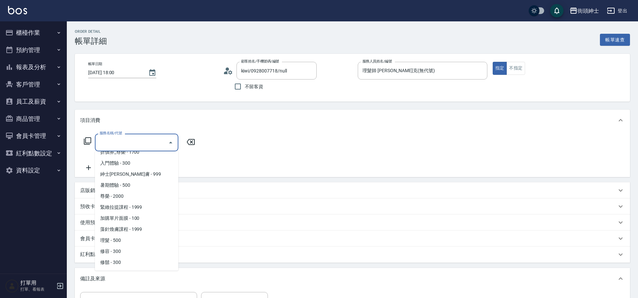
click at [129, 241] on span "理髮 - 500" at bounding box center [137, 240] width 84 height 11
type input "理髮(A02)"
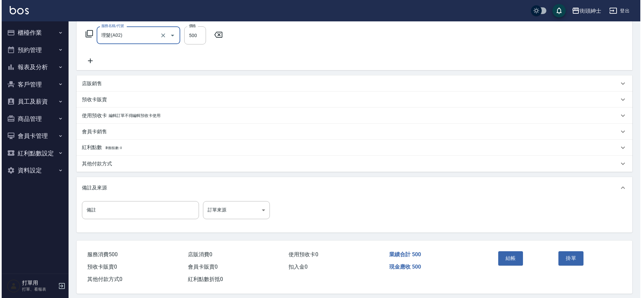
scroll to position [114, 0]
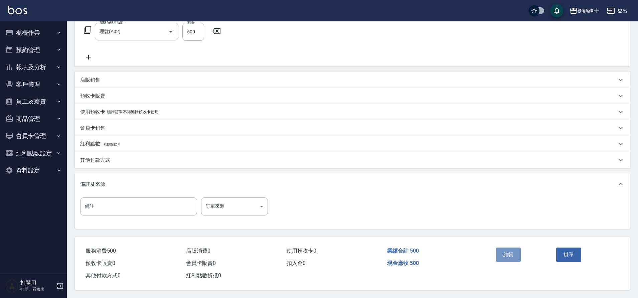
click at [509, 250] on button "結帳" at bounding box center [508, 255] width 25 height 14
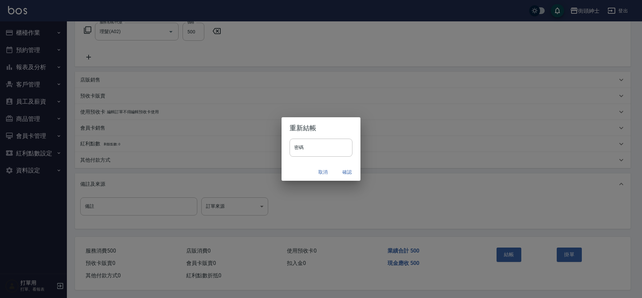
click at [344, 173] on button "確認" at bounding box center [346, 172] width 21 height 12
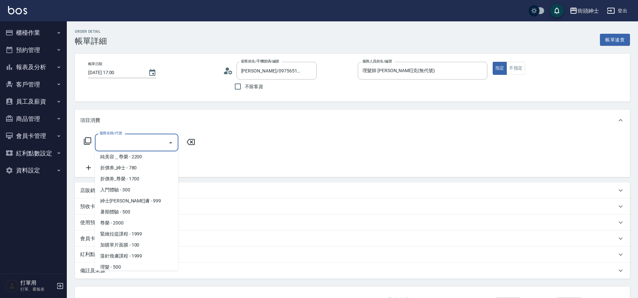
scroll to position [51, 0]
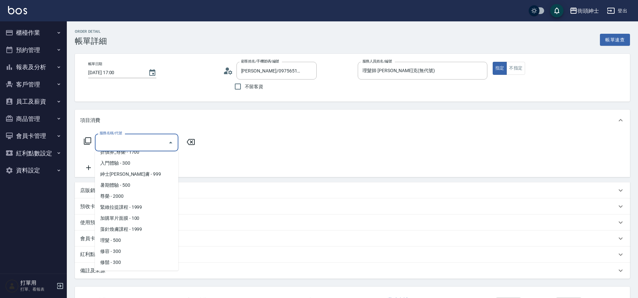
click at [127, 240] on span "理髮 - 500" at bounding box center [137, 240] width 84 height 11
type input "理髮(A02)"
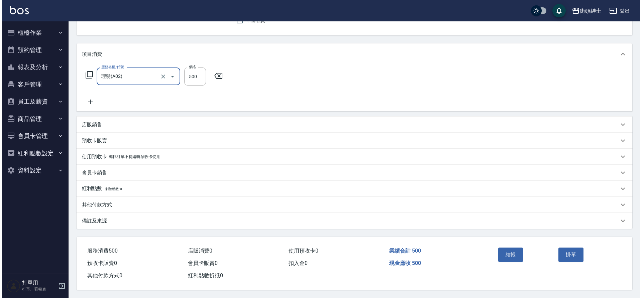
scroll to position [69, 0]
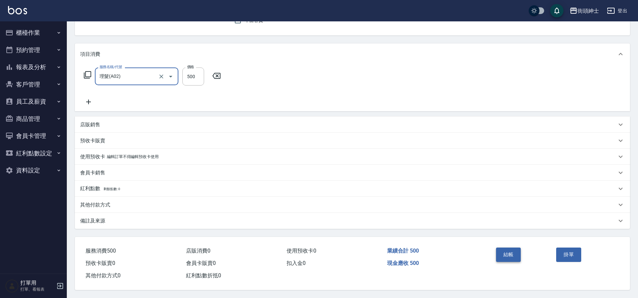
drag, startPoint x: 0, startPoint y: 0, endPoint x: 513, endPoint y: 251, distance: 571.0
click at [513, 251] on button "結帳" at bounding box center [508, 255] width 25 height 14
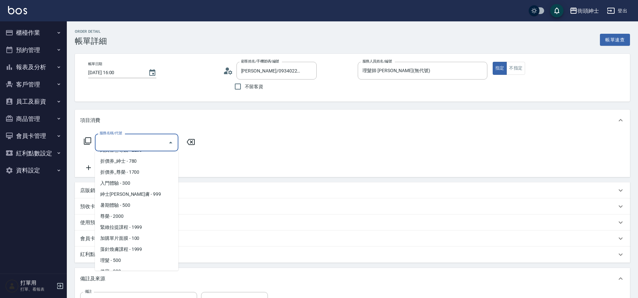
scroll to position [51, 0]
click at [116, 240] on span "理髮 - 500" at bounding box center [137, 240] width 84 height 11
type input "理髮(A02)"
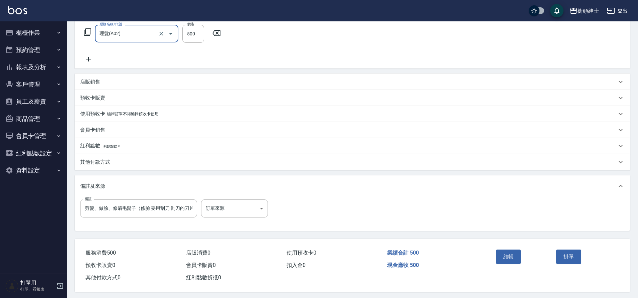
scroll to position [114, 0]
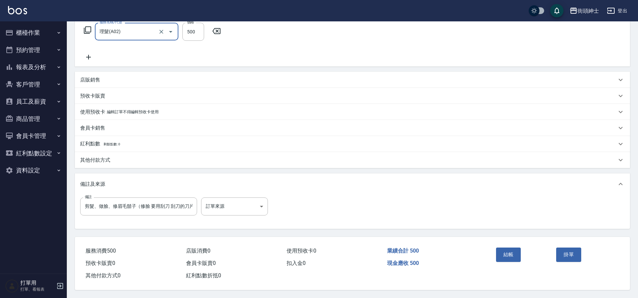
click at [502, 250] on button "結帳" at bounding box center [508, 255] width 25 height 14
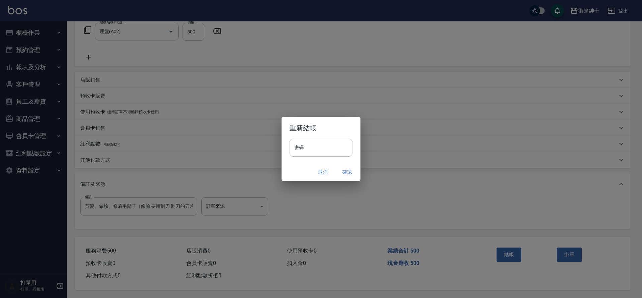
drag, startPoint x: 0, startPoint y: 0, endPoint x: 246, endPoint y: 129, distance: 277.5
click at [246, 129] on div "重新結帳 密碼 密碼 取消 確認" at bounding box center [321, 149] width 642 height 298
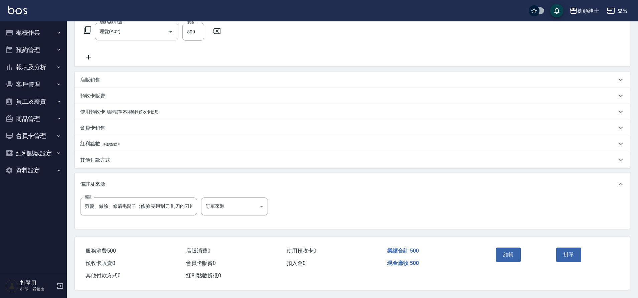
drag, startPoint x: 246, startPoint y: 129, endPoint x: 88, endPoint y: 54, distance: 174.8
click at [88, 54] on icon at bounding box center [88, 57] width 17 height 8
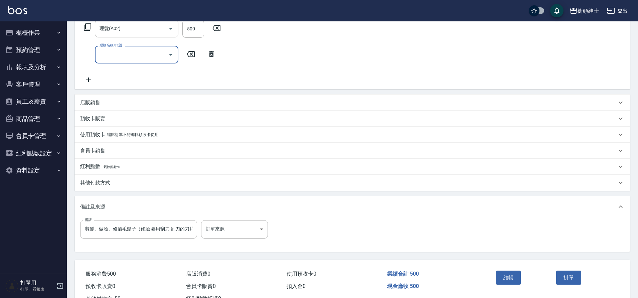
drag, startPoint x: 88, startPoint y: 54, endPoint x: 125, endPoint y: 60, distance: 37.5
click at [125, 60] on div "服務名稱/代號" at bounding box center [137, 55] width 84 height 18
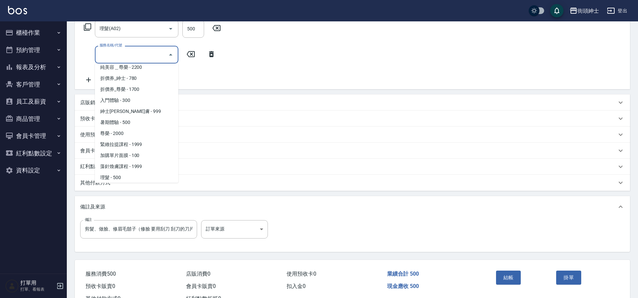
scroll to position [51, 0]
drag, startPoint x: 125, startPoint y: 60, endPoint x: 119, endPoint y: 153, distance: 93.4
click at [119, 153] on span "理髮 - 500" at bounding box center [137, 152] width 84 height 11
type input "剪髮、做臉、修眉毛鬍子（修臉 要用刮刀 刮刀的刀片要新的）陳彥豪"
type input "理髮(A02)"
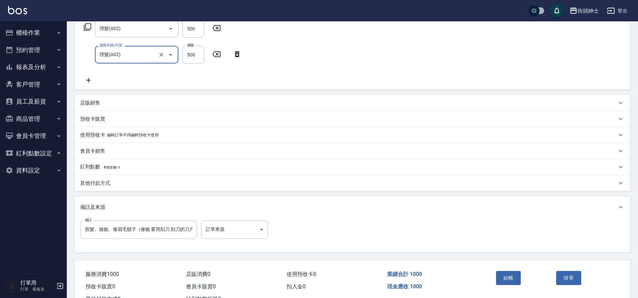
click at [89, 79] on icon at bounding box center [88, 80] width 17 height 8
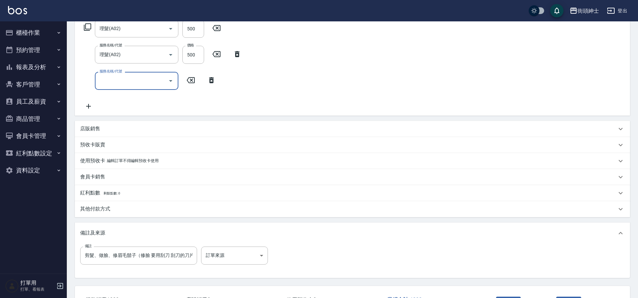
drag, startPoint x: 119, startPoint y: 153, endPoint x: 113, endPoint y: 79, distance: 74.8
click at [113, 79] on input "服務名稱/代號" at bounding box center [132, 81] width 68 height 12
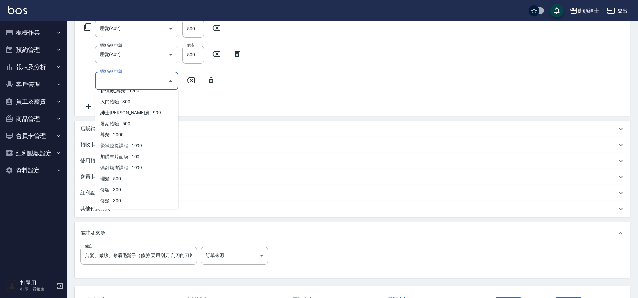
click at [119, 201] on span "修鬍 - 300" at bounding box center [137, 201] width 84 height 11
type input "剪髮、做臉、修眉毛鬍子（修臉 要用刮刀 刮刀的刀片要新的）陳彥豪"
type input "修鬍(A04)"
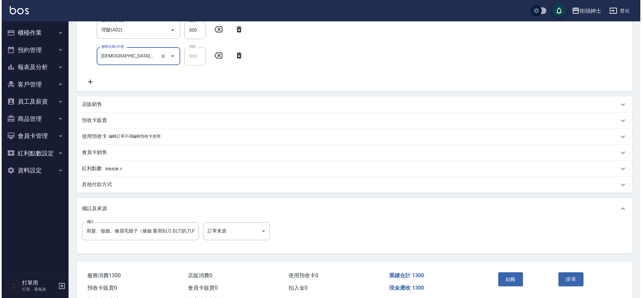
scroll to position [166, 0]
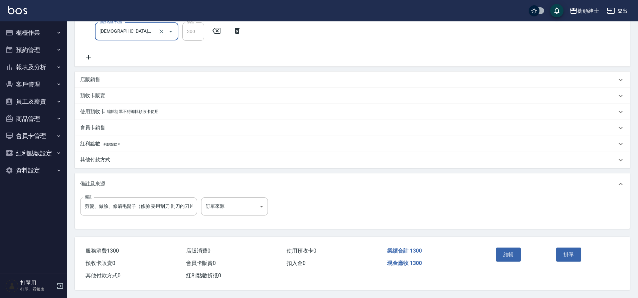
click at [510, 254] on button "結帳" at bounding box center [508, 255] width 25 height 14
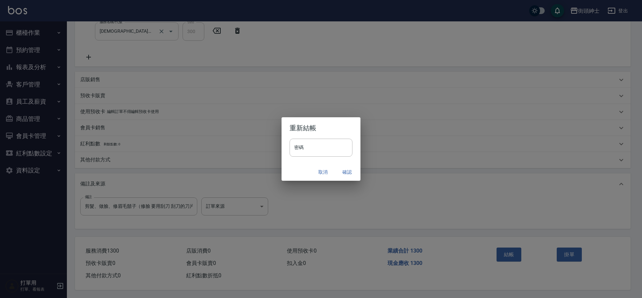
click at [347, 173] on button "確認" at bounding box center [346, 172] width 21 height 12
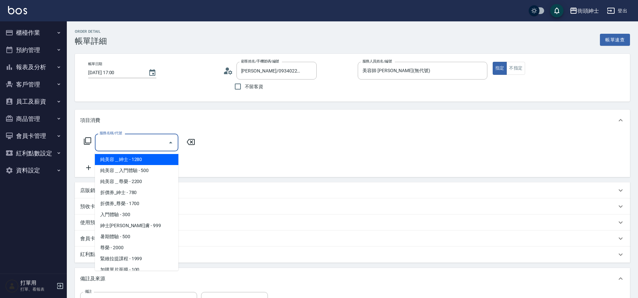
drag, startPoint x: 0, startPoint y: 0, endPoint x: 135, endPoint y: 225, distance: 262.1
click at [135, 225] on span "紳士全效煥膚 - 999" at bounding box center [137, 225] width 84 height 11
type input "紳士全效煥膚"
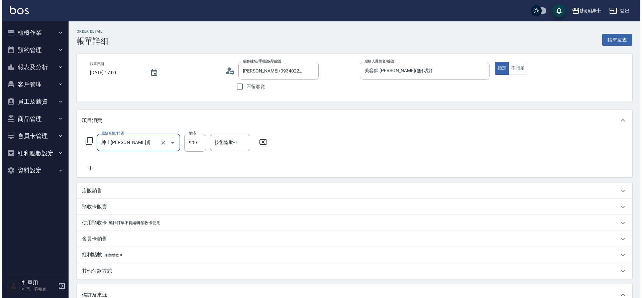
scroll to position [114, 0]
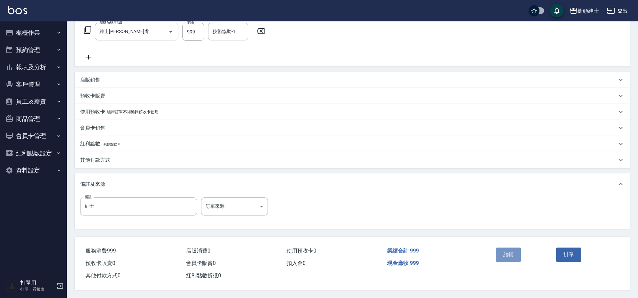
click at [514, 252] on button "結帳" at bounding box center [508, 255] width 25 height 14
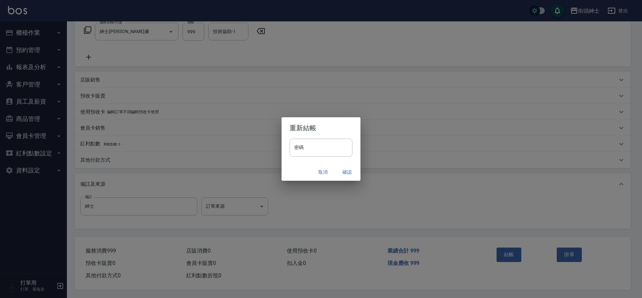
click at [344, 172] on button "確認" at bounding box center [346, 172] width 21 height 12
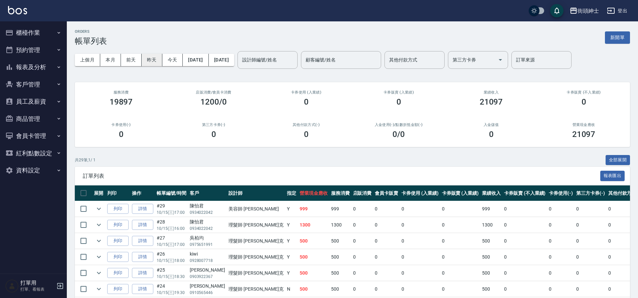
click at [152, 60] on button "昨天" at bounding box center [152, 60] width 21 height 12
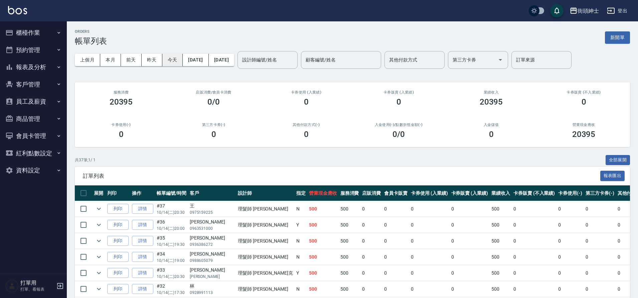
click at [168, 62] on button "今天" at bounding box center [172, 60] width 21 height 12
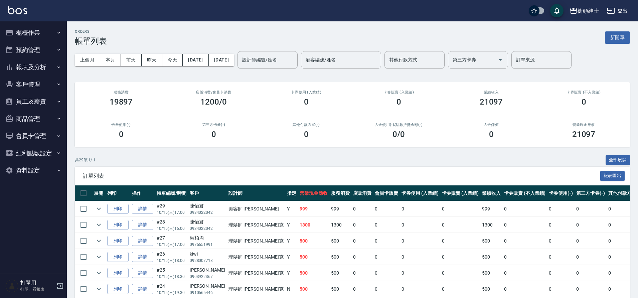
click at [49, 46] on button "預約管理" at bounding box center [33, 49] width 61 height 17
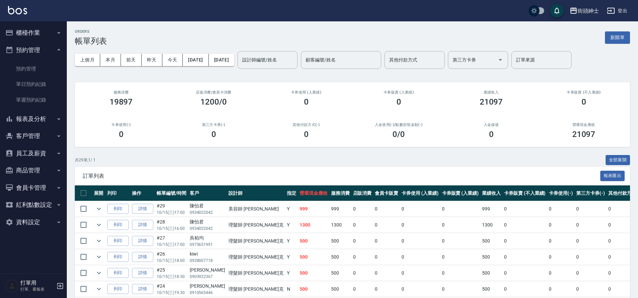
drag, startPoint x: 164, startPoint y: 115, endPoint x: 57, endPoint y: 30, distance: 136.1
click at [164, 115] on div "卡券使用(-) 0" at bounding box center [121, 131] width 93 height 32
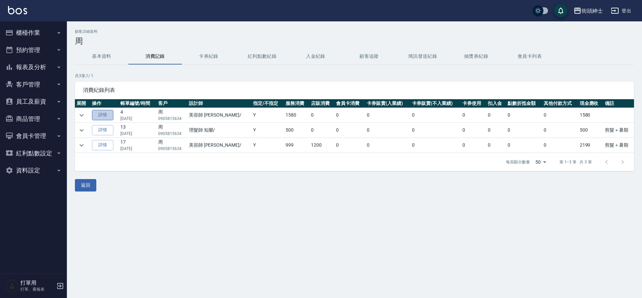
click at [102, 117] on link "詳情" at bounding box center [102, 115] width 21 height 10
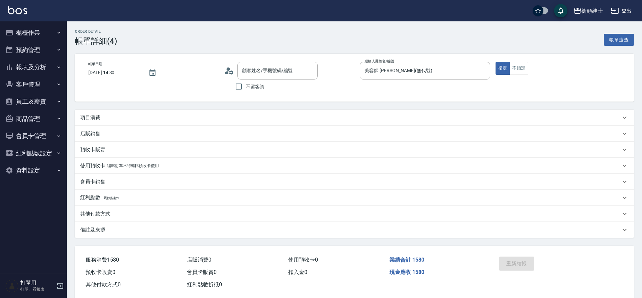
type input "2025/09/27 14:30"
type input "美容師 [PERSON_NAME](無代號)"
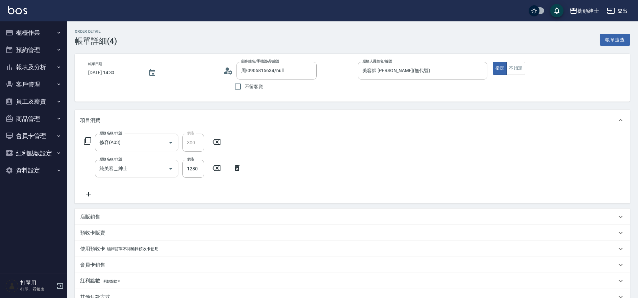
type input "周/0905815634/null"
type input "修容(A03)"
type input "純美容＿紳士"
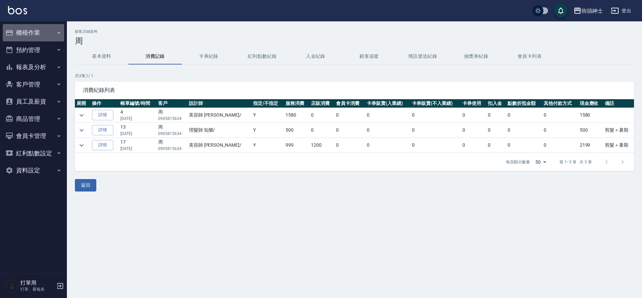
click at [50, 27] on button "櫃檯作業" at bounding box center [33, 32] width 61 height 17
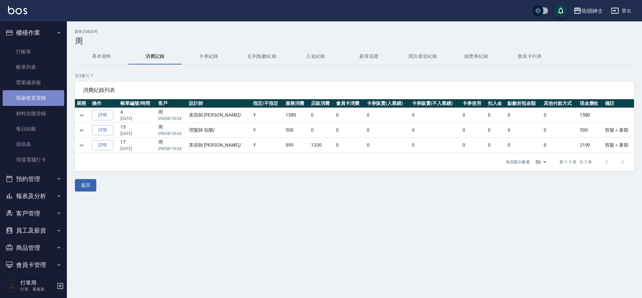
click at [43, 95] on link "現金收支登錄" at bounding box center [33, 97] width 61 height 15
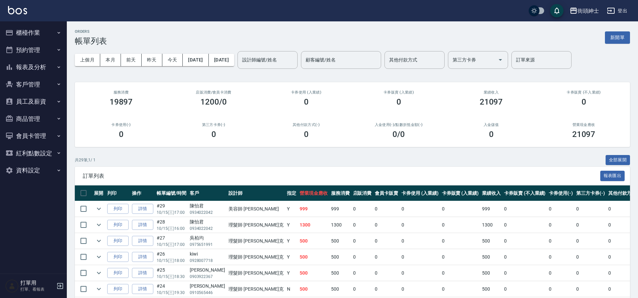
click at [115, 58] on button "本月" at bounding box center [110, 60] width 21 height 12
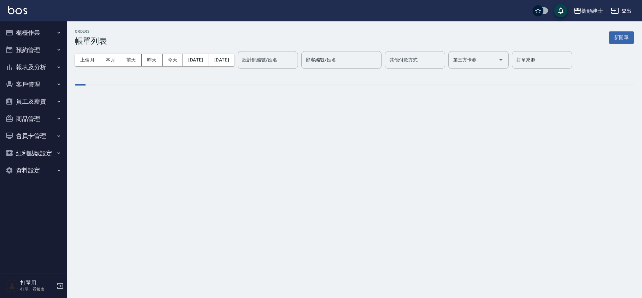
click at [405, 104] on div "ORDERS 帳單列表 新開單 上個月 本月 [DATE] [DATE] [DATE] [DATE] [DATE] 設計師編號/姓名 設計師編號/姓名 顧客編…" at bounding box center [354, 62] width 575 height 82
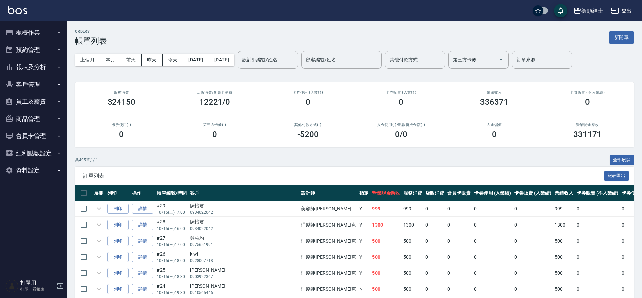
click at [46, 50] on button "預約管理" at bounding box center [33, 49] width 61 height 17
click at [41, 50] on button "預約管理" at bounding box center [33, 49] width 61 height 17
click at [52, 47] on button "預約管理" at bounding box center [33, 49] width 61 height 17
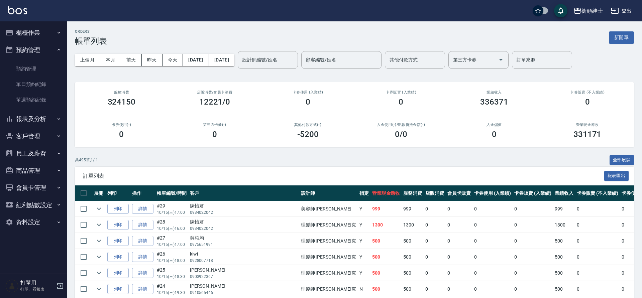
click at [49, 49] on button "預約管理" at bounding box center [33, 49] width 61 height 17
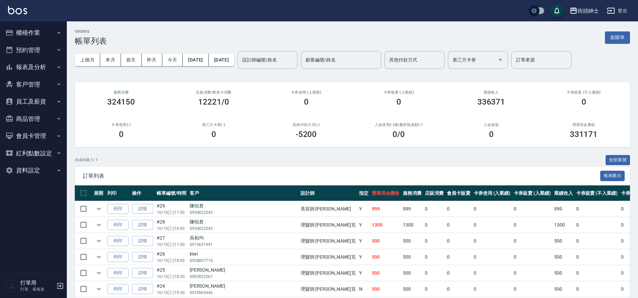
click at [51, 48] on button "預約管理" at bounding box center [33, 49] width 61 height 17
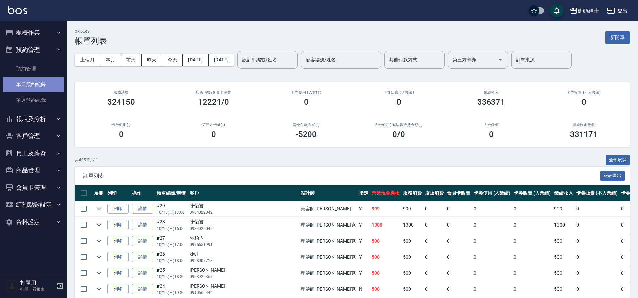
drag, startPoint x: 39, startPoint y: 85, endPoint x: 64, endPoint y: 83, distance: 24.5
click at [39, 86] on link "單日預約紀錄" at bounding box center [33, 84] width 61 height 15
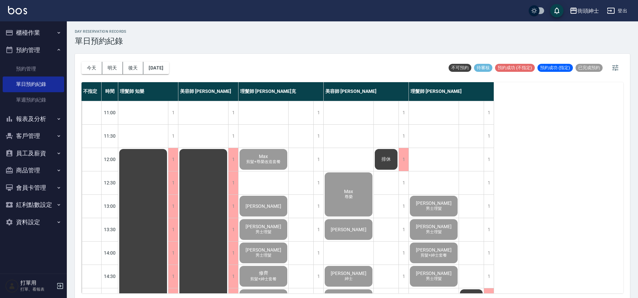
click at [120, 71] on button "明天" at bounding box center [112, 68] width 21 height 12
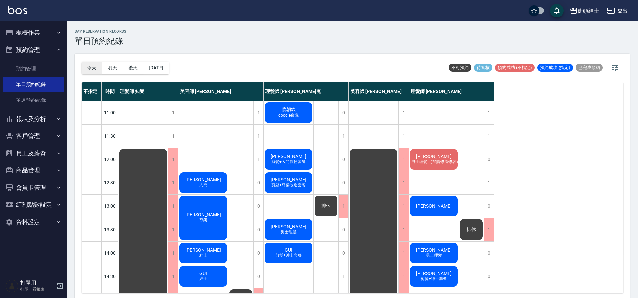
click at [91, 69] on button "今天" at bounding box center [92, 68] width 21 height 12
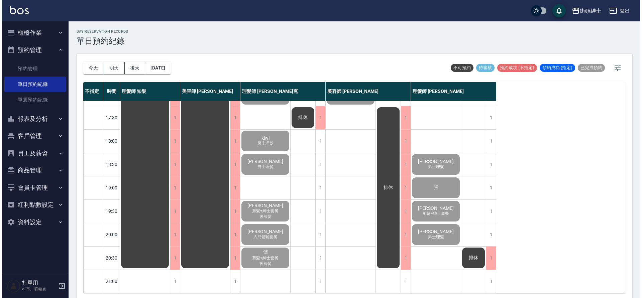
scroll to position [162, 0]
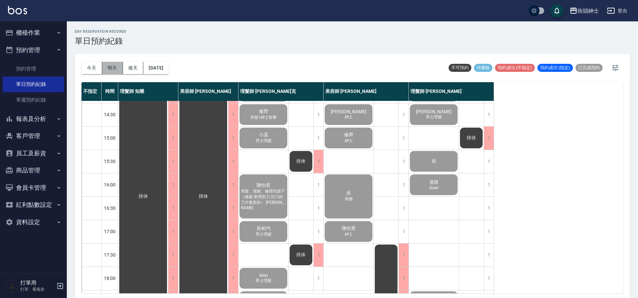
click at [110, 69] on button "明天" at bounding box center [112, 68] width 21 height 12
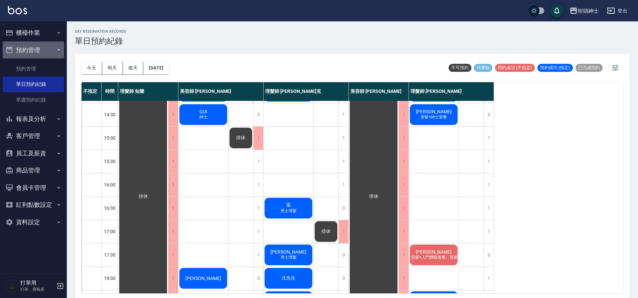
click at [46, 48] on button "預約管理" at bounding box center [33, 49] width 61 height 17
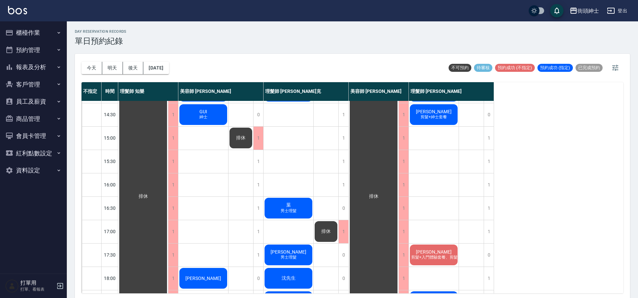
click at [53, 27] on button "櫃檯作業" at bounding box center [33, 32] width 61 height 17
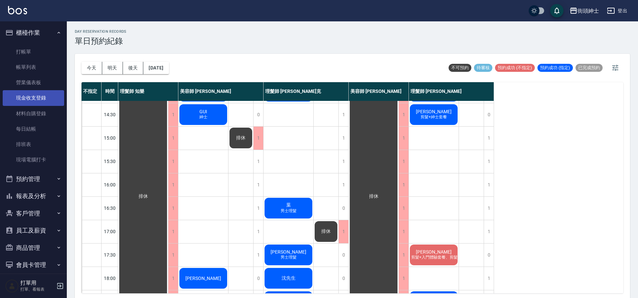
click at [47, 95] on link "現金收支登錄" at bounding box center [33, 97] width 61 height 15
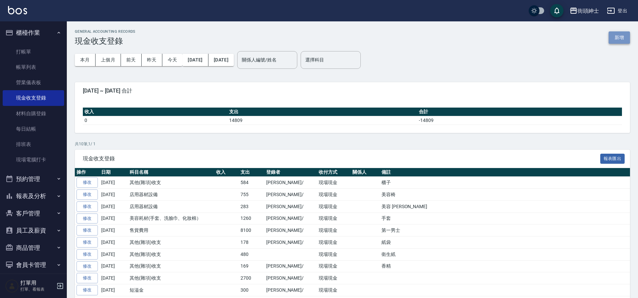
click at [620, 39] on button "新增" at bounding box center [619, 37] width 21 height 12
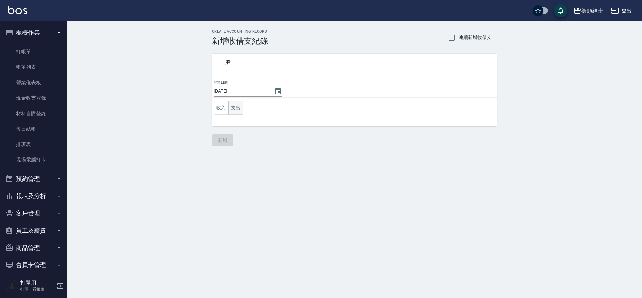
click at [239, 112] on button "支出" at bounding box center [235, 108] width 15 height 14
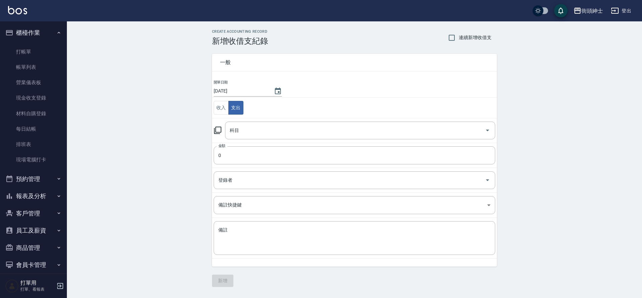
click at [250, 140] on td "科目 科目" at bounding box center [354, 130] width 285 height 25
click at [254, 132] on input "科目" at bounding box center [355, 131] width 254 height 12
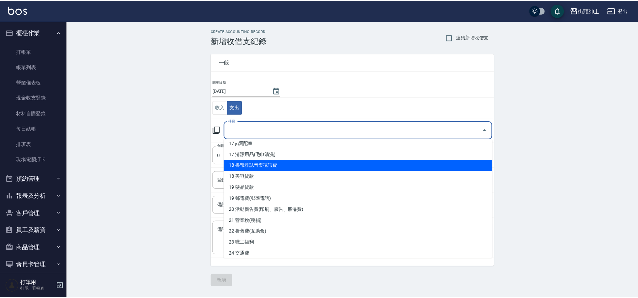
scroll to position [245, 0]
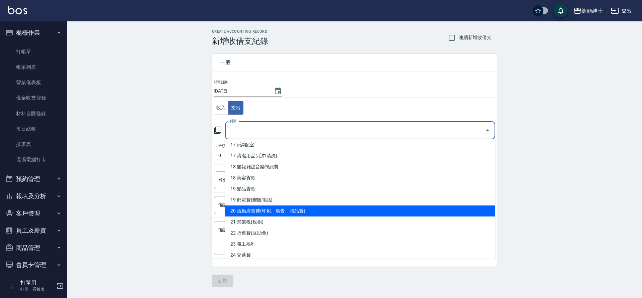
drag, startPoint x: 277, startPoint y: 210, endPoint x: 269, endPoint y: 194, distance: 17.9
click at [277, 210] on li "20 活動廣告費(印刷、廣告、贈品費)" at bounding box center [360, 211] width 270 height 11
type input "20 活動廣告費(印刷、廣告、贈品費)"
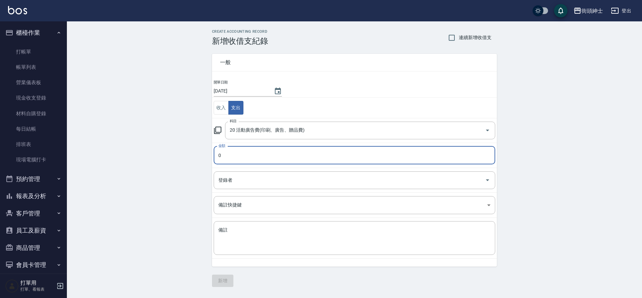
click at [258, 156] on input "0" at bounding box center [354, 155] width 281 height 18
type input "06000"
click at [272, 176] on input "登錄者" at bounding box center [349, 180] width 265 height 12
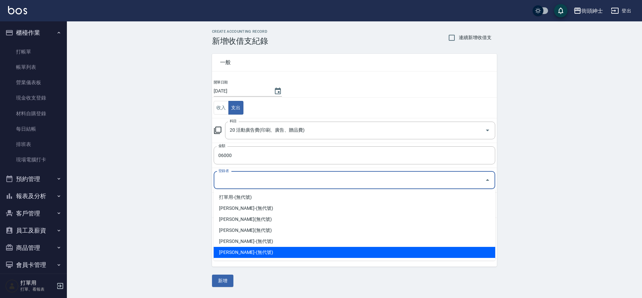
click at [252, 249] on li "[PERSON_NAME]-(無代號)" at bounding box center [354, 252] width 281 height 11
type input "[PERSON_NAME]-(無代號)"
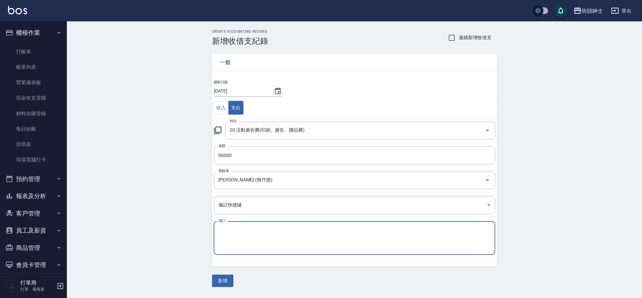
drag, startPoint x: 247, startPoint y: 233, endPoint x: 269, endPoint y: 237, distance: 23.2
click at [247, 233] on textarea "備註" at bounding box center [354, 238] width 272 height 23
type textarea "w"
type textarea "ㄍ"
type textarea "google"
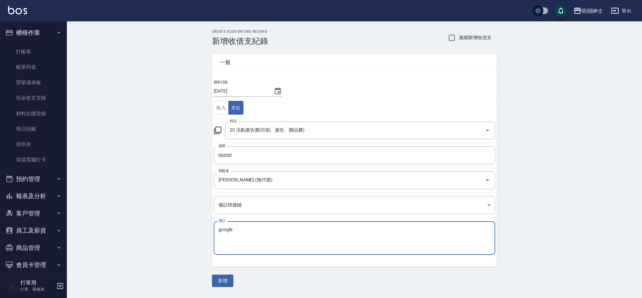
click at [227, 281] on button "新增" at bounding box center [222, 281] width 21 height 12
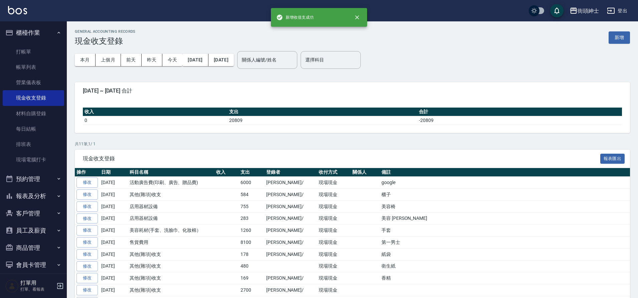
click at [47, 36] on button "櫃檯作業" at bounding box center [33, 32] width 61 height 17
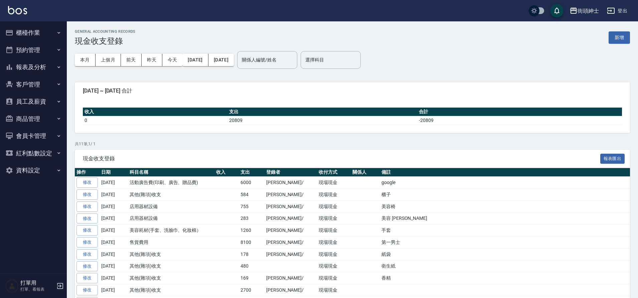
drag, startPoint x: 45, startPoint y: 46, endPoint x: 46, endPoint y: 65, distance: 18.4
click at [45, 46] on button "預約管理" at bounding box center [33, 49] width 61 height 17
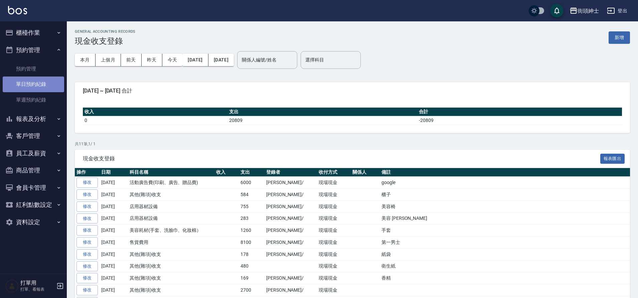
click at [45, 86] on link "單日預約紀錄" at bounding box center [33, 84] width 61 height 15
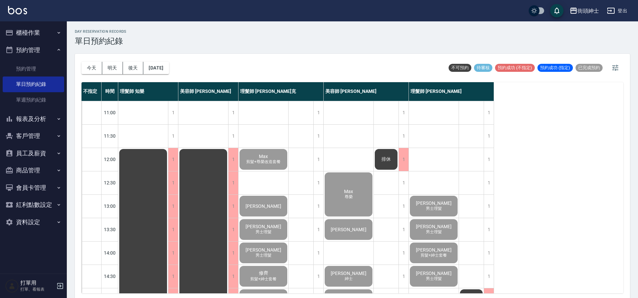
drag, startPoint x: 112, startPoint y: 68, endPoint x: 135, endPoint y: 77, distance: 24.8
click at [112, 68] on button "明天" at bounding box center [112, 68] width 21 height 12
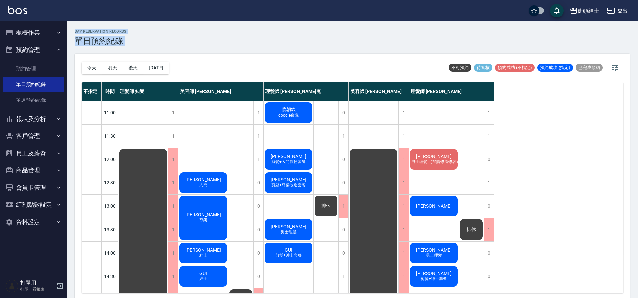
drag, startPoint x: 71, startPoint y: 26, endPoint x: 150, endPoint y: 45, distance: 81.0
click at [149, 47] on div "day Reservation records 單日預約紀錄 [DATE] [DATE] [DATE] [DATE] 不可預約 待審核 預約成功 (不指定) …" at bounding box center [353, 160] width 572 height 279
click at [150, 44] on div "day Reservation records 單日預約紀錄" at bounding box center [352, 37] width 555 height 16
